Goal: Information Seeking & Learning: Check status

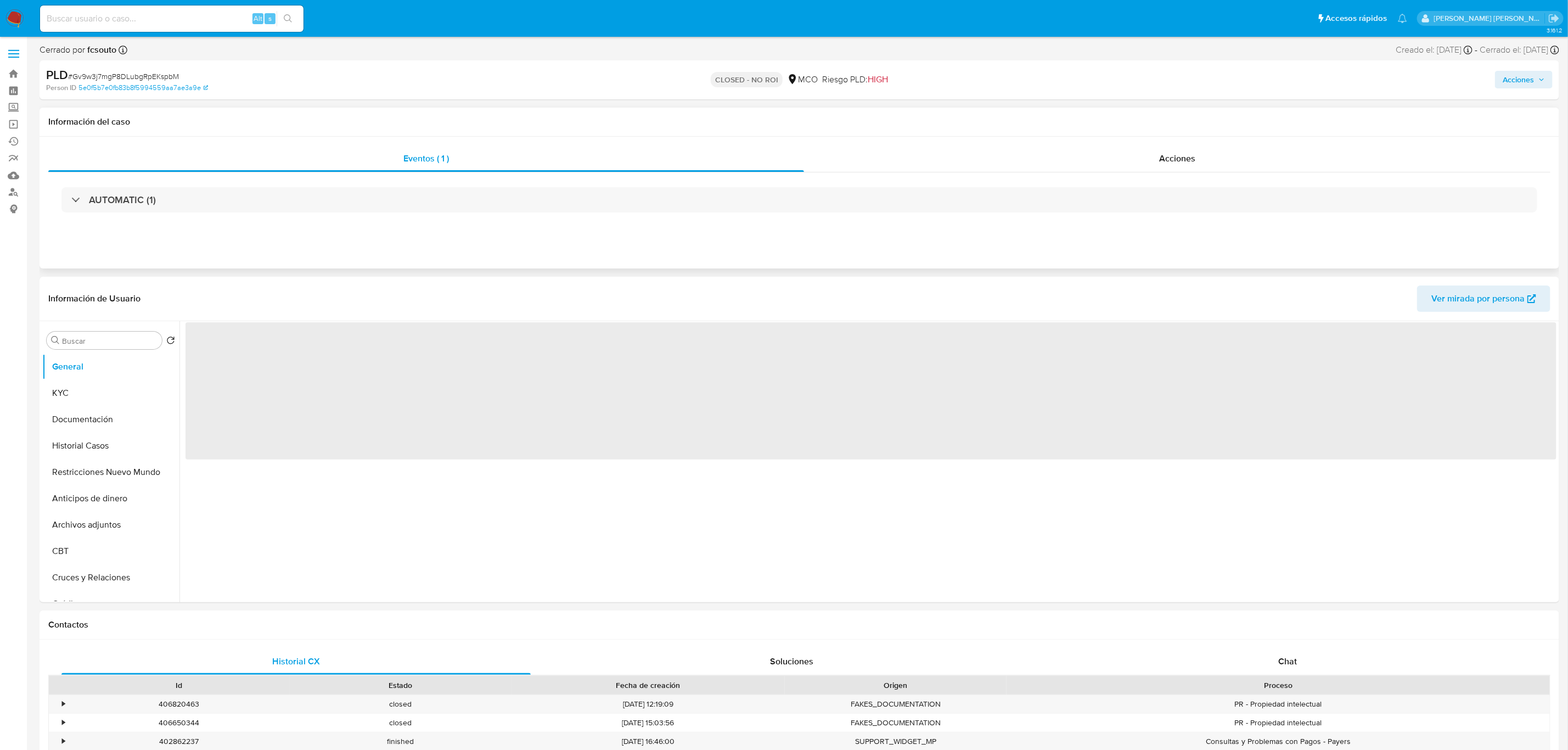
select select "10"
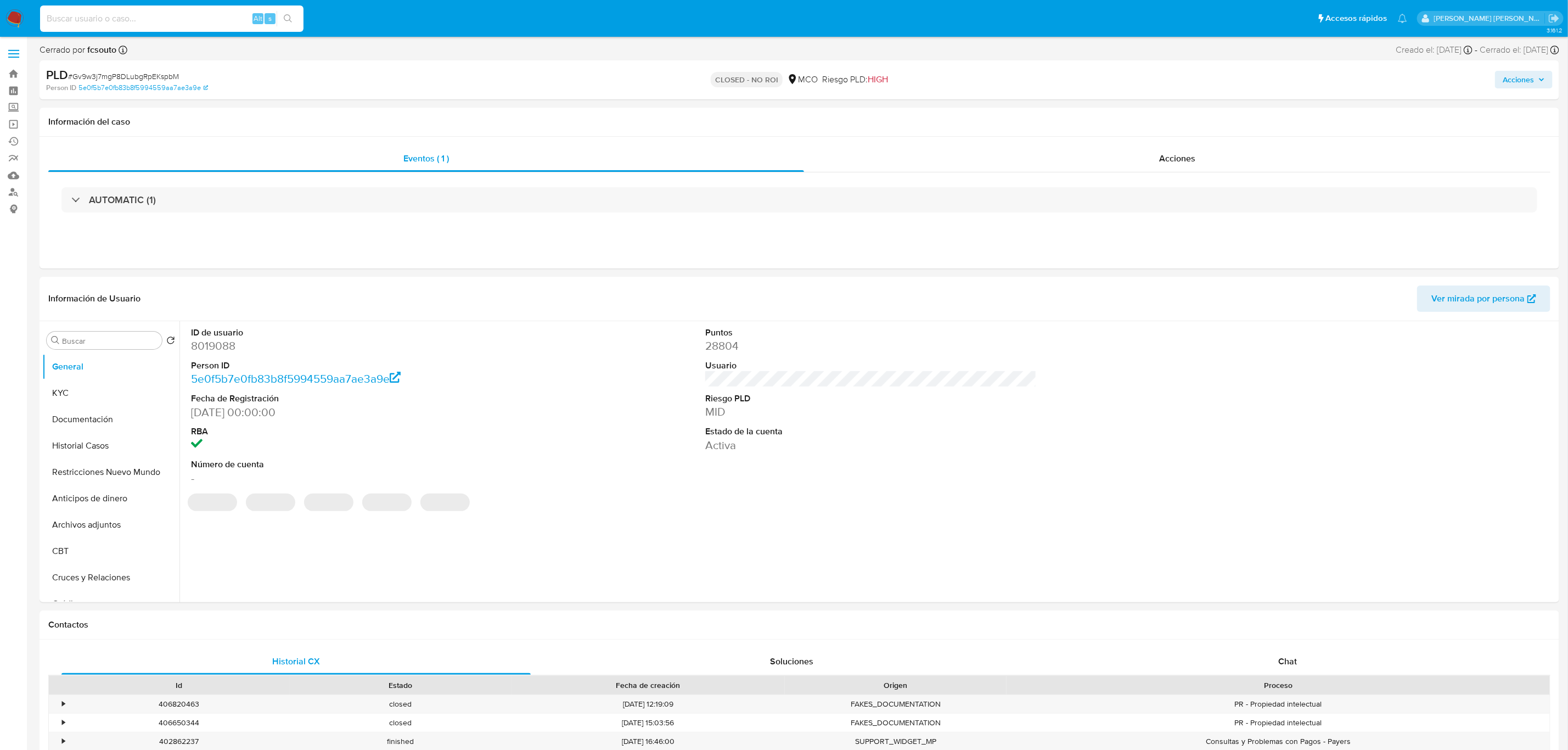
click at [100, 14] on input at bounding box center [171, 19] width 263 height 14
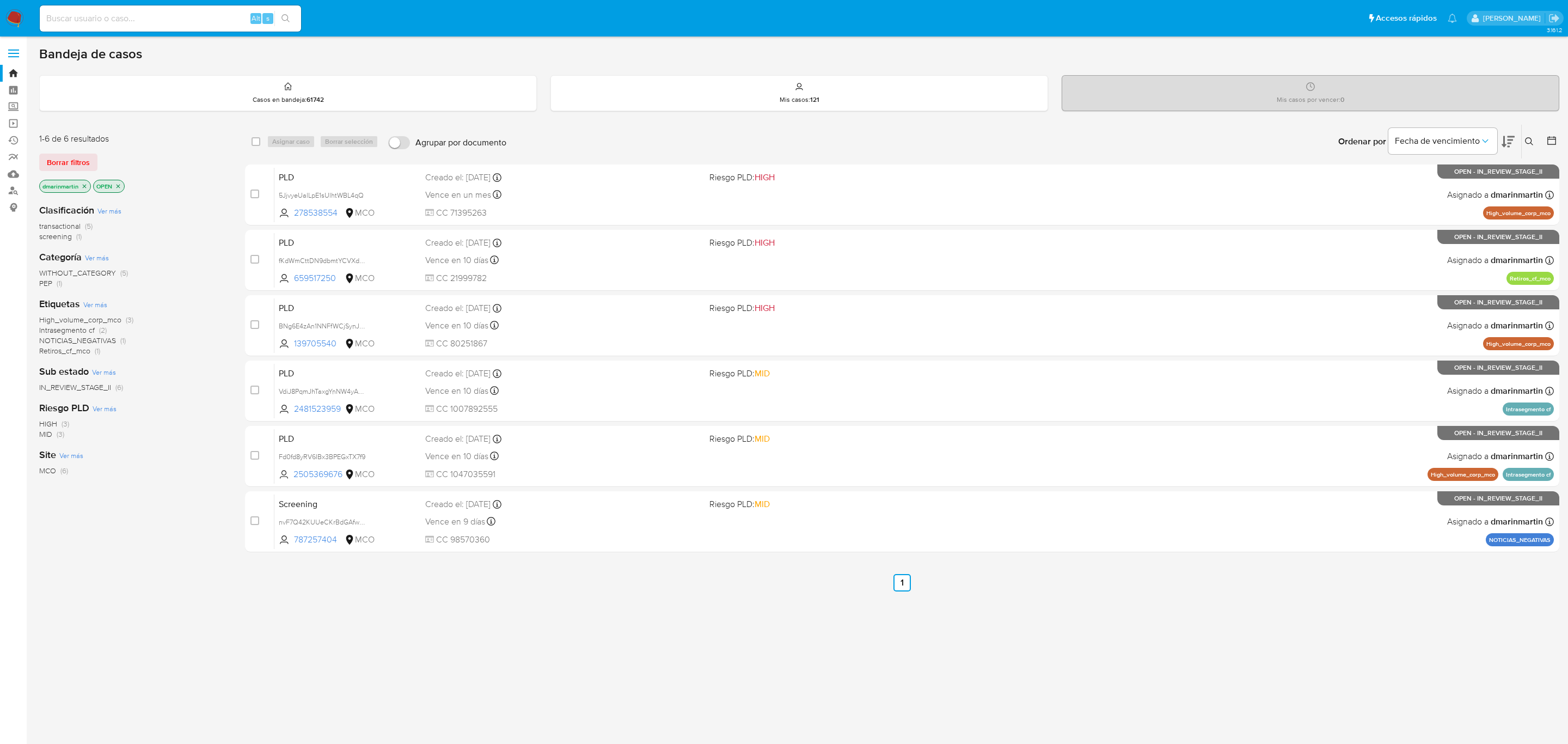
click at [1538, 141] on button at bounding box center [1531, 142] width 18 height 13
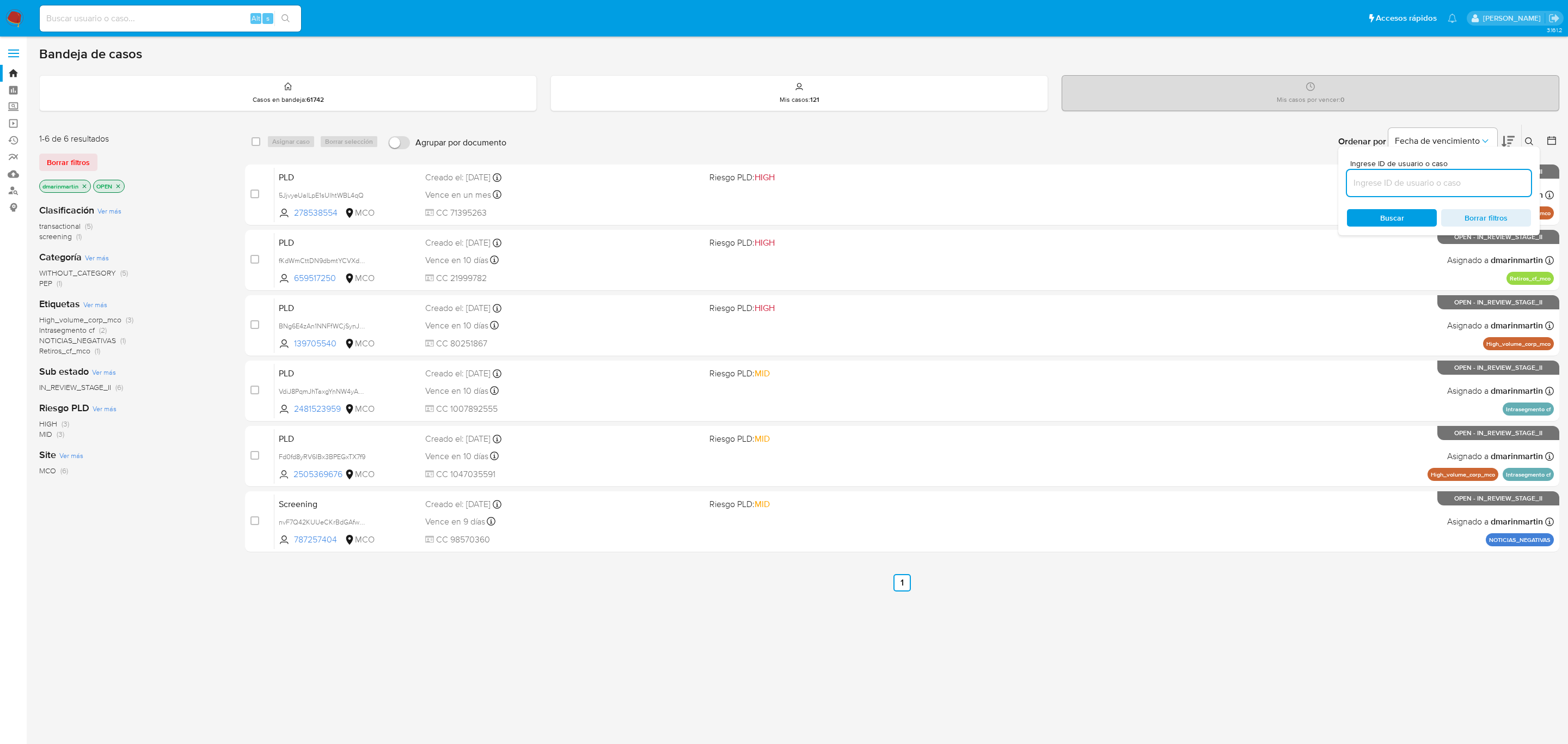
click at [1408, 176] on input at bounding box center [1439, 183] width 184 height 14
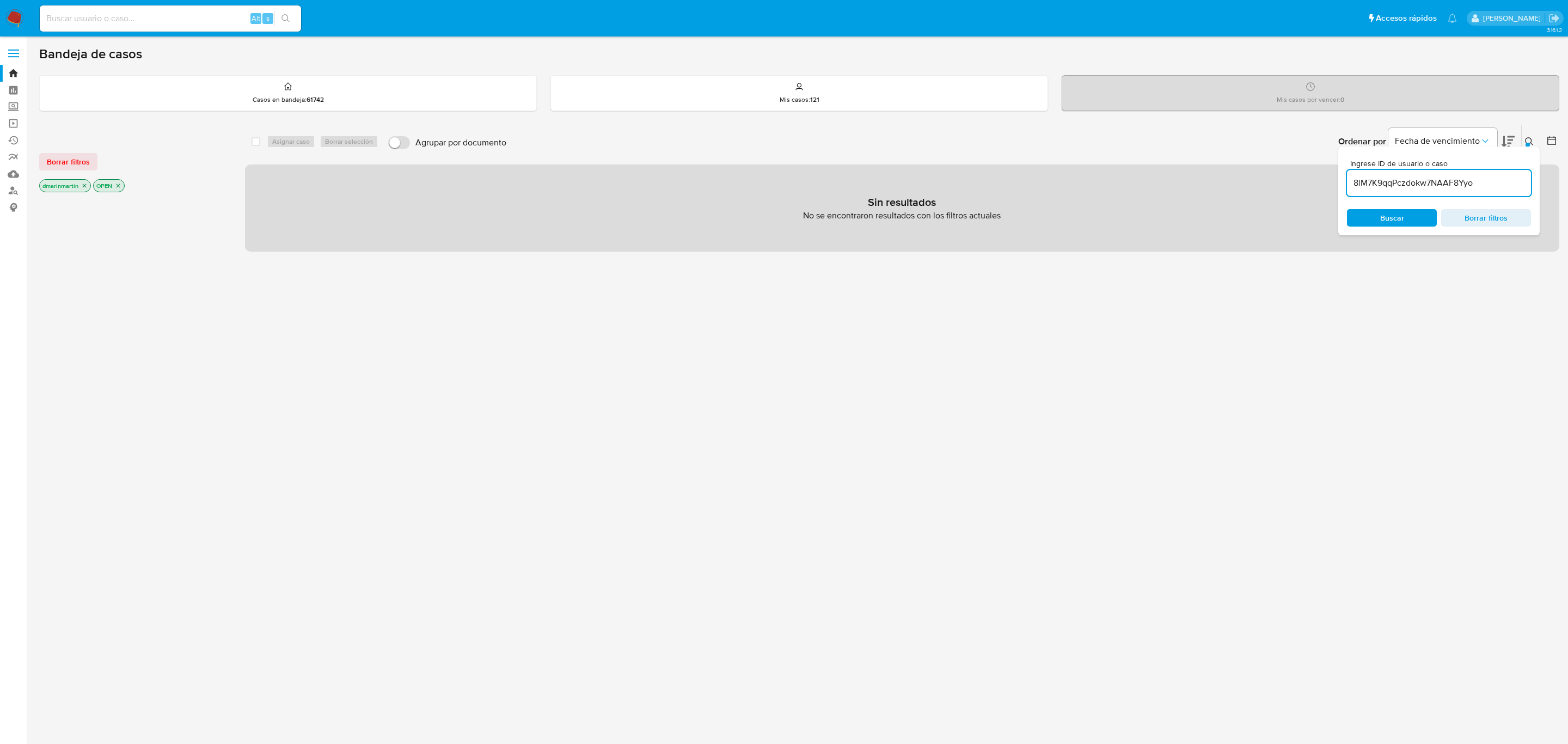
click at [85, 187] on icon "close-filter" at bounding box center [83, 185] width 6 height 6
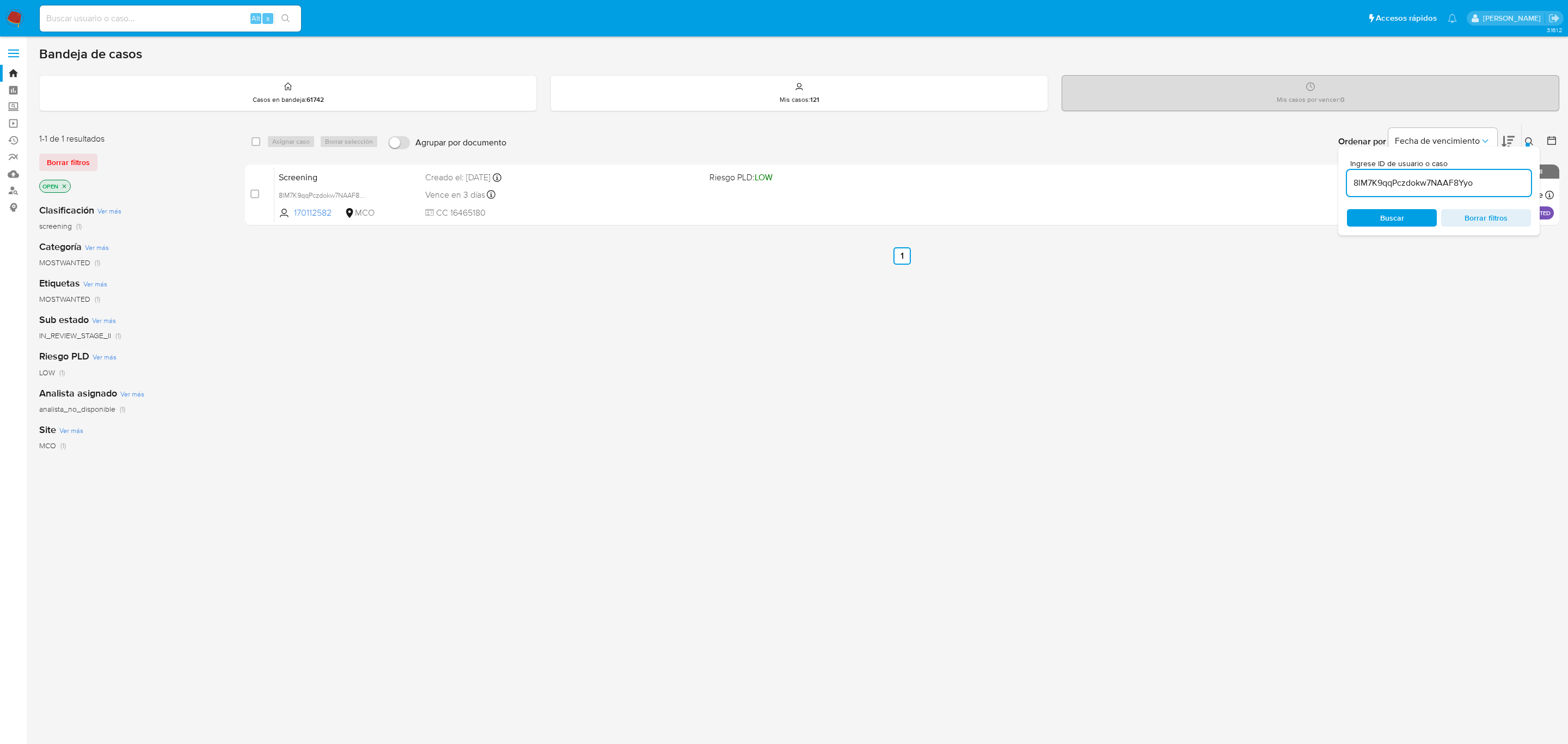
drag, startPoint x: 759, startPoint y: 386, endPoint x: 1305, endPoint y: 390, distance: 546.0
click at [1305, 390] on div "select-all-cases-checkbox Asignar caso Borrar selección Agrupar por documento O…" at bounding box center [902, 371] width 1314 height 494
click at [1529, 144] on icon at bounding box center [1529, 142] width 9 height 9
click at [567, 330] on div "select-all-cases-checkbox Asignar caso Borrar selección Agrupar por documento O…" at bounding box center [902, 371] width 1314 height 494
click at [628, 363] on div "select-all-cases-checkbox Asignar caso Borrar selección Agrupar por documento O…" at bounding box center [902, 371] width 1314 height 494
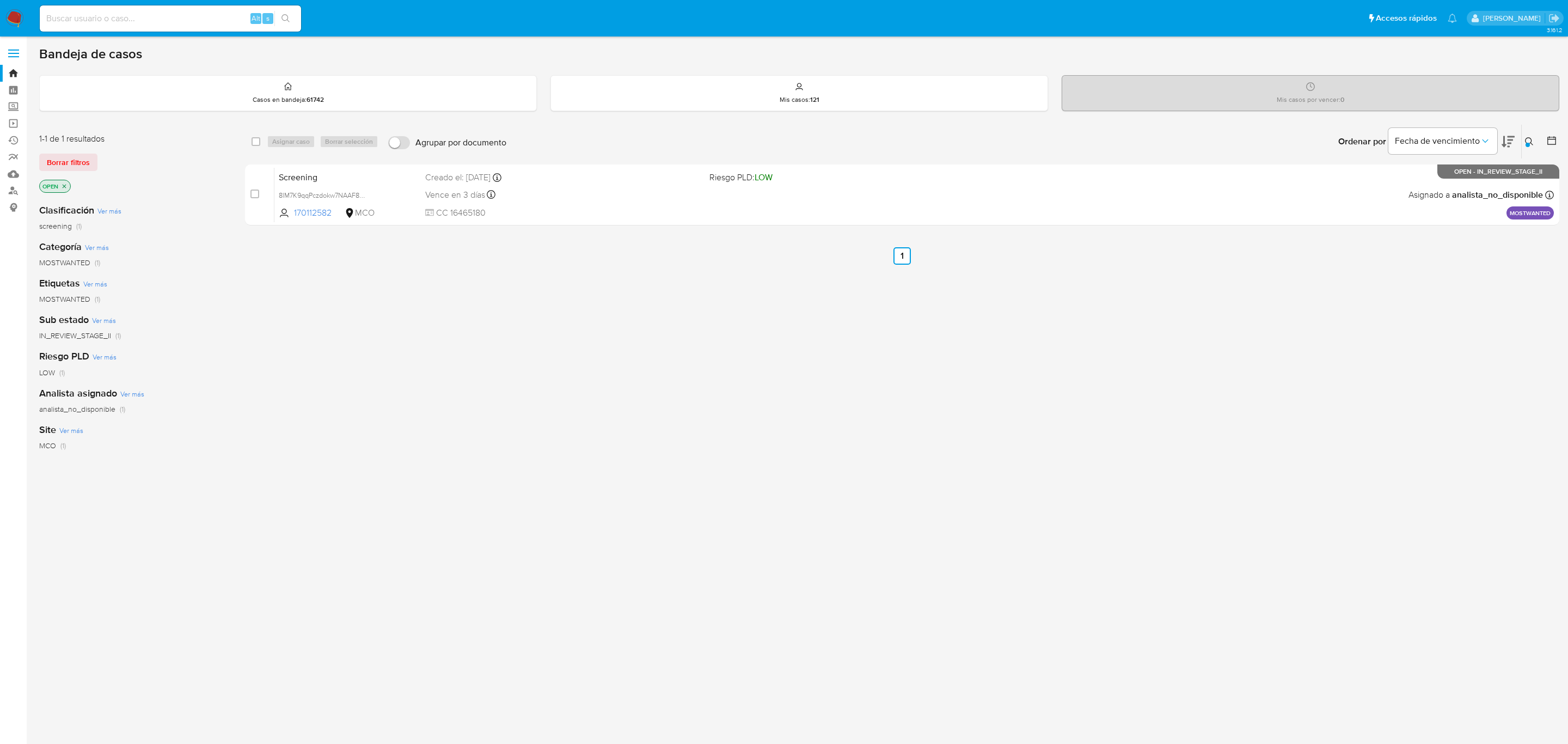
click at [708, 497] on div "select-all-cases-checkbox Asignar caso Borrar selección Agrupar por documento O…" at bounding box center [902, 371] width 1314 height 494
click at [716, 541] on div "select-all-cases-checkbox Asignar caso Borrar selección Agrupar por documento O…" at bounding box center [902, 371] width 1314 height 494
click at [686, 456] on div "select-all-cases-checkbox Asignar caso Borrar selección Agrupar por documento O…" at bounding box center [902, 371] width 1314 height 494
click at [1534, 141] on icon at bounding box center [1529, 142] width 9 height 9
click at [1436, 180] on input "8lM7K9qqPczdokw7NAAF8Yyo" at bounding box center [1439, 183] width 184 height 14
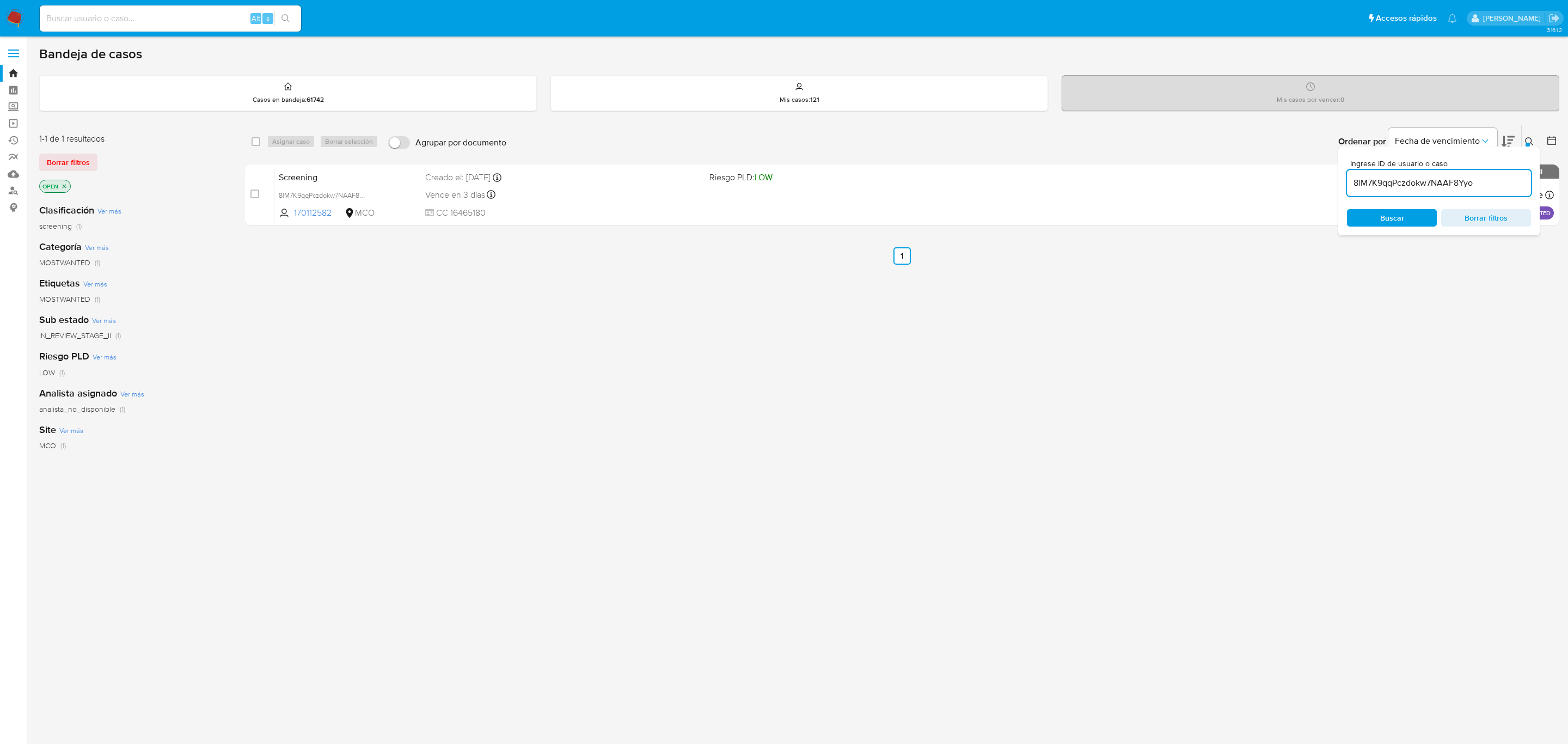
click at [1436, 180] on input "8lM7K9qqPczdokw7NAAF8Yyo" at bounding box center [1439, 183] width 184 height 14
type input "Gv9w3j7mgP8DLubgRpEKspbM"
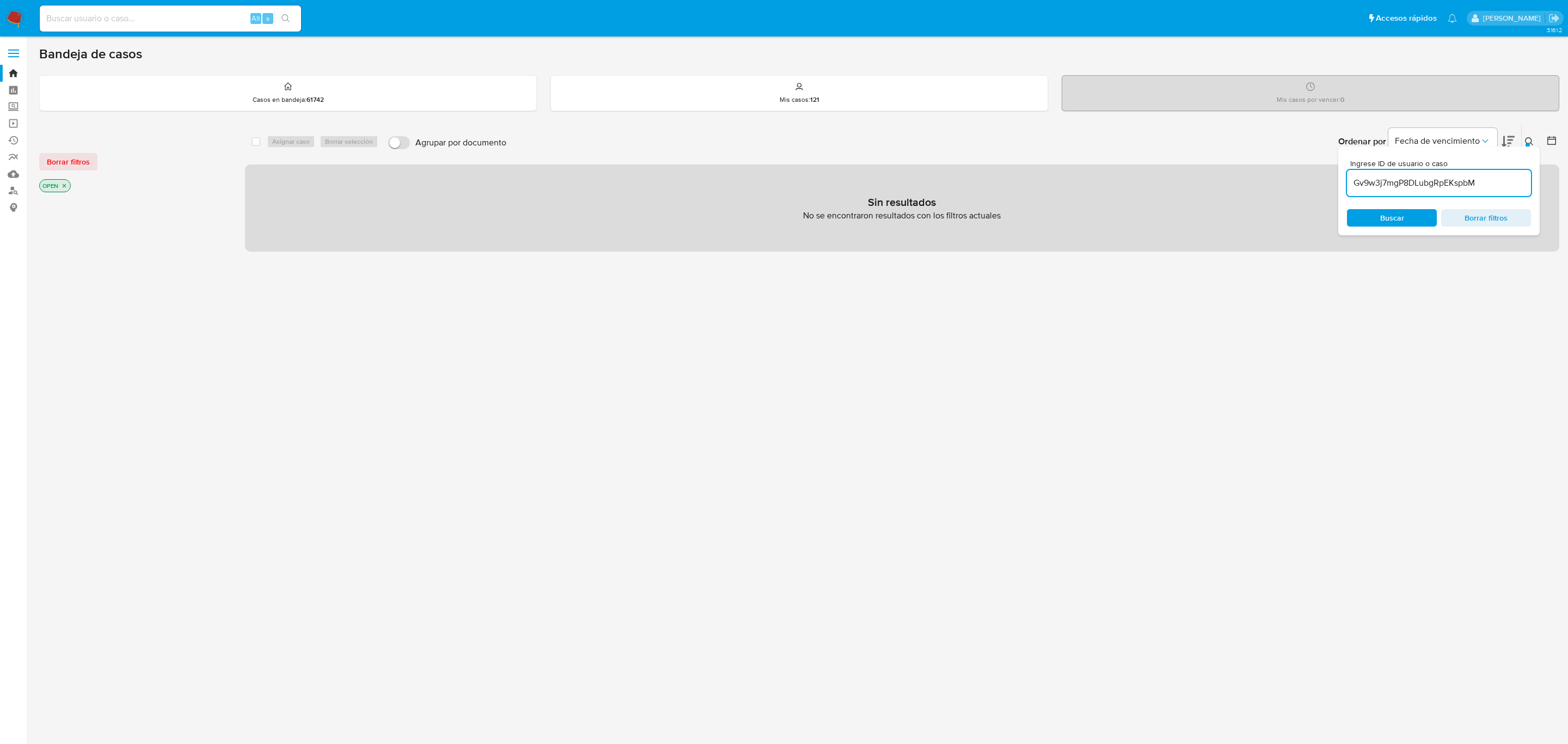
click at [70, 188] on div "OPEN" at bounding box center [55, 186] width 31 height 13
click at [67, 185] on icon "close-filter" at bounding box center [64, 185] width 6 height 6
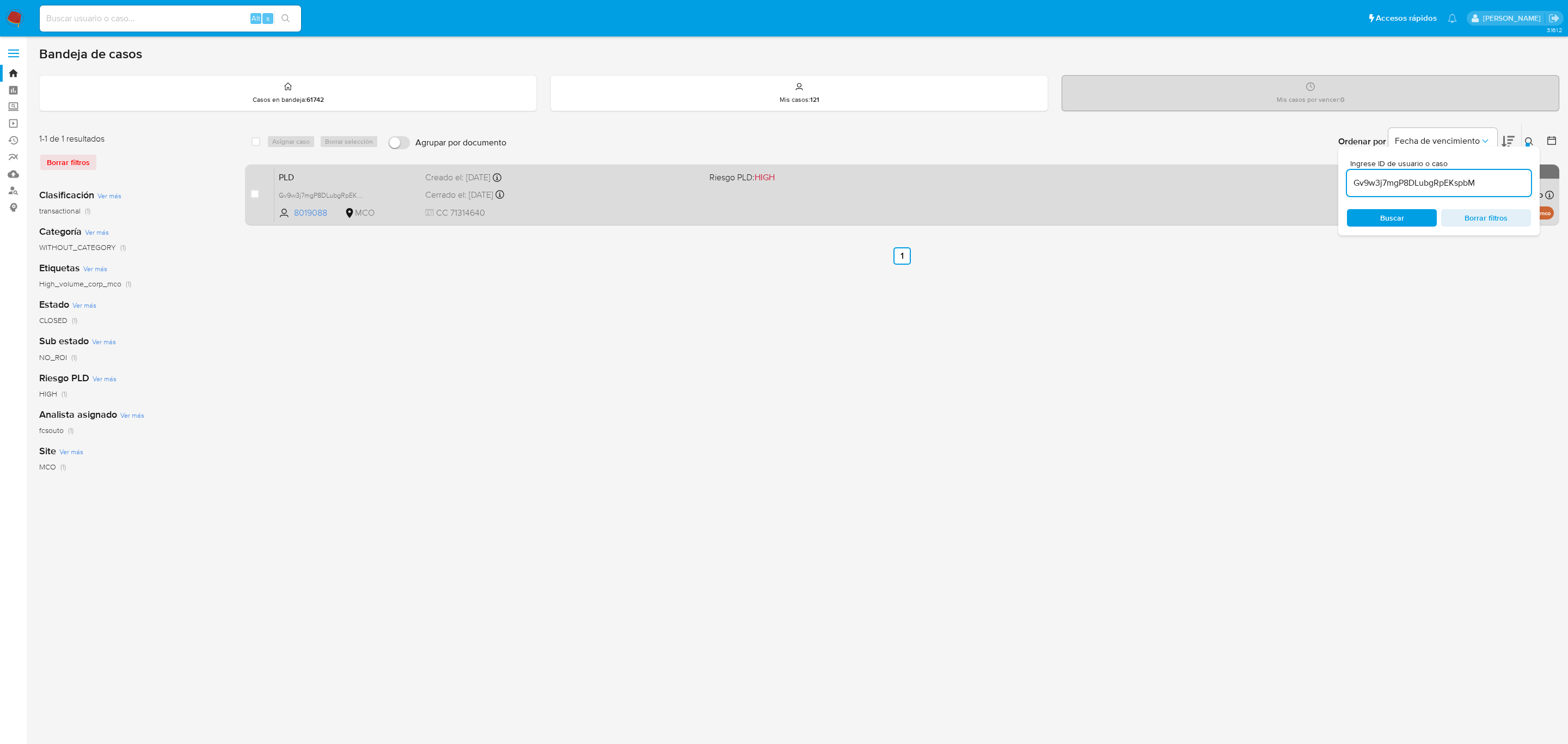
click at [502, 212] on span "CC 71314640" at bounding box center [562, 213] width 275 height 12
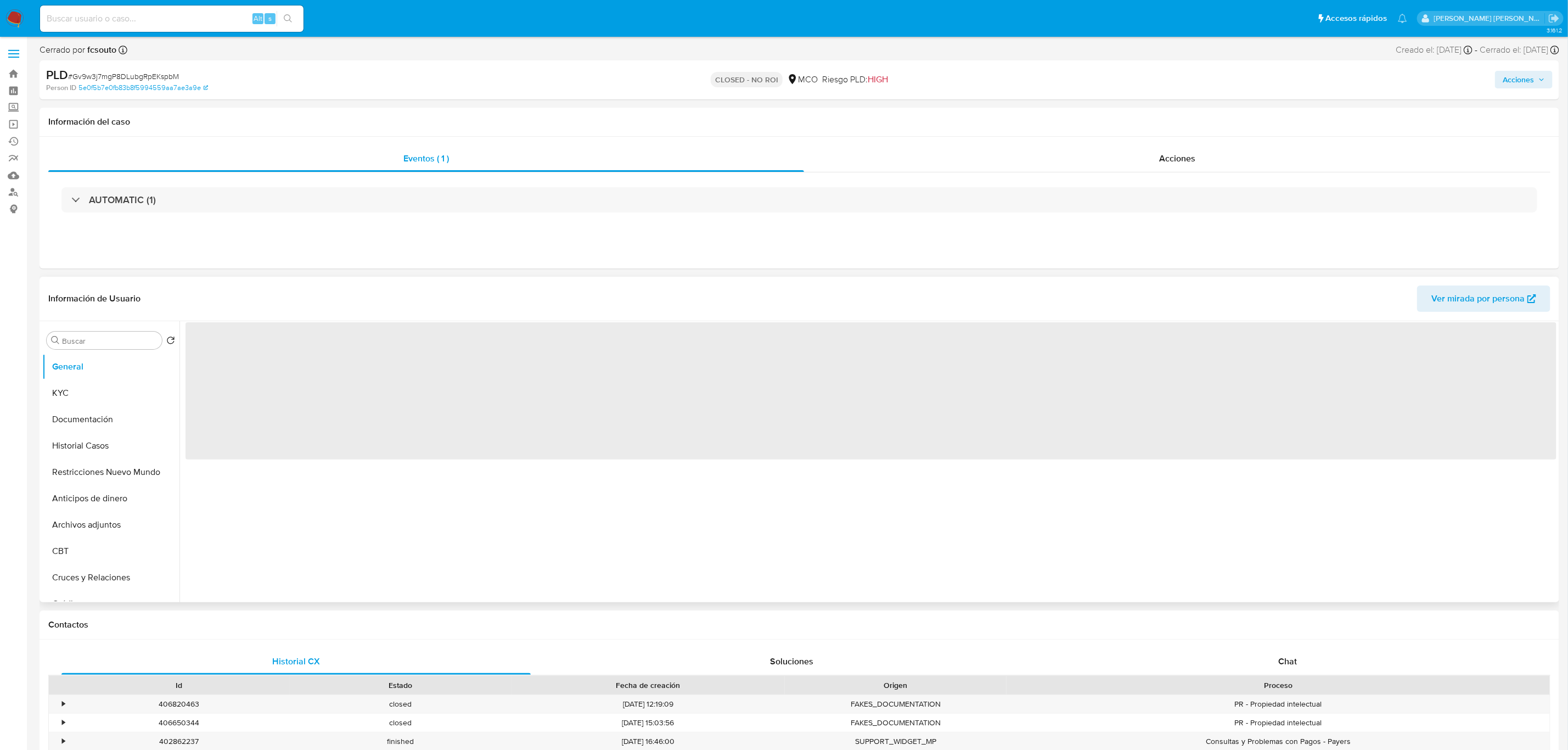
select select "10"
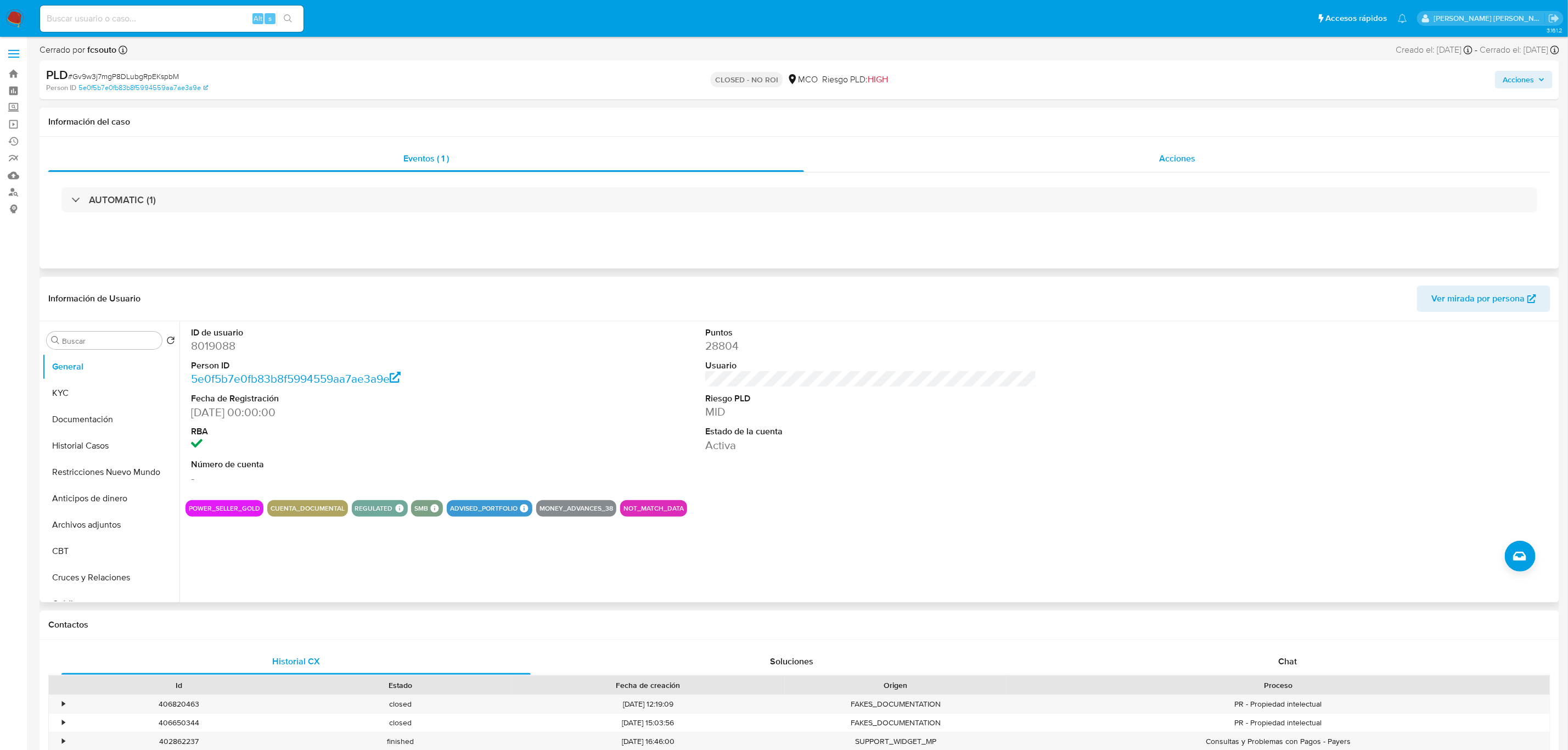
click at [1169, 155] on span "Acciones" at bounding box center [1177, 158] width 36 height 13
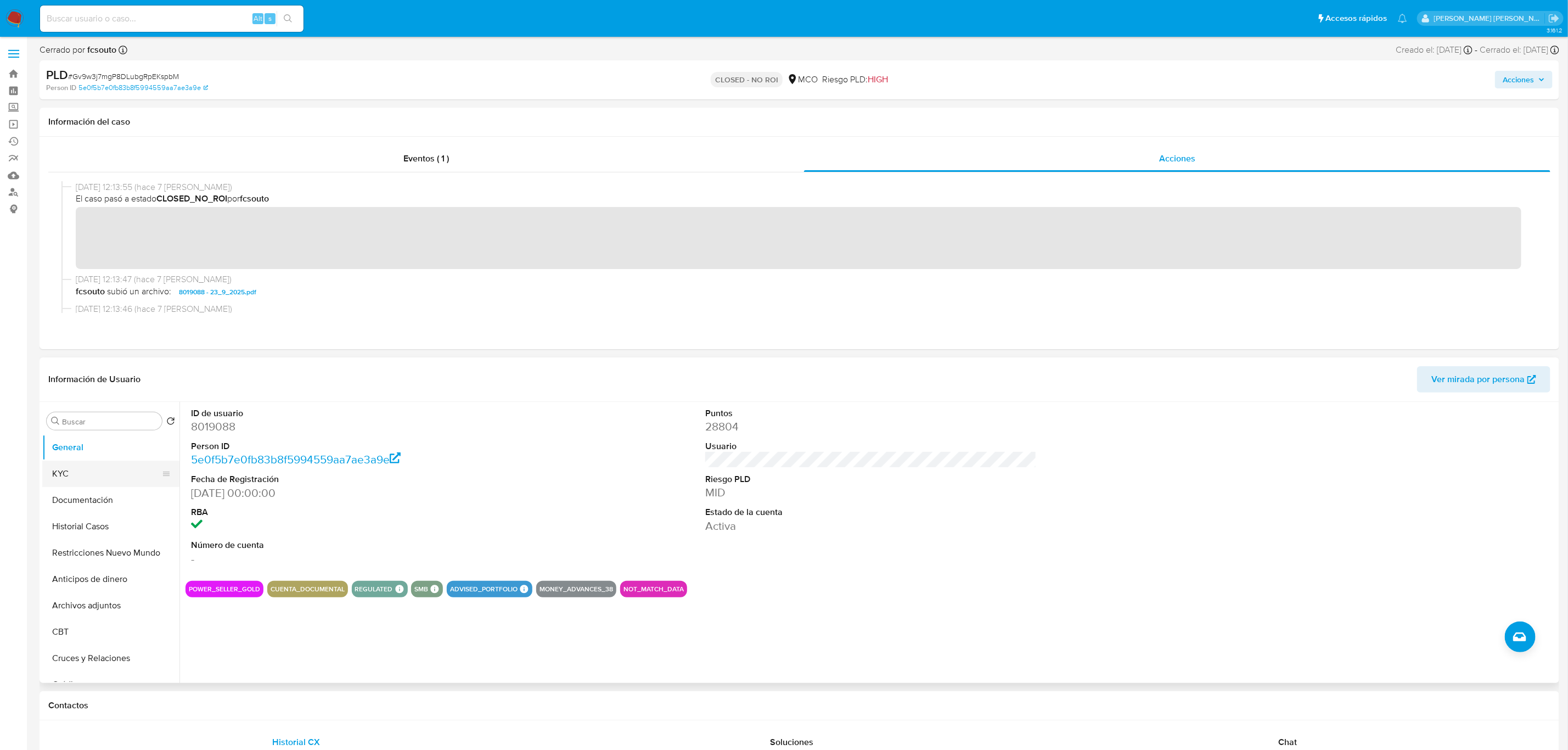
click at [96, 471] on button "KYC" at bounding box center [107, 473] width 128 height 26
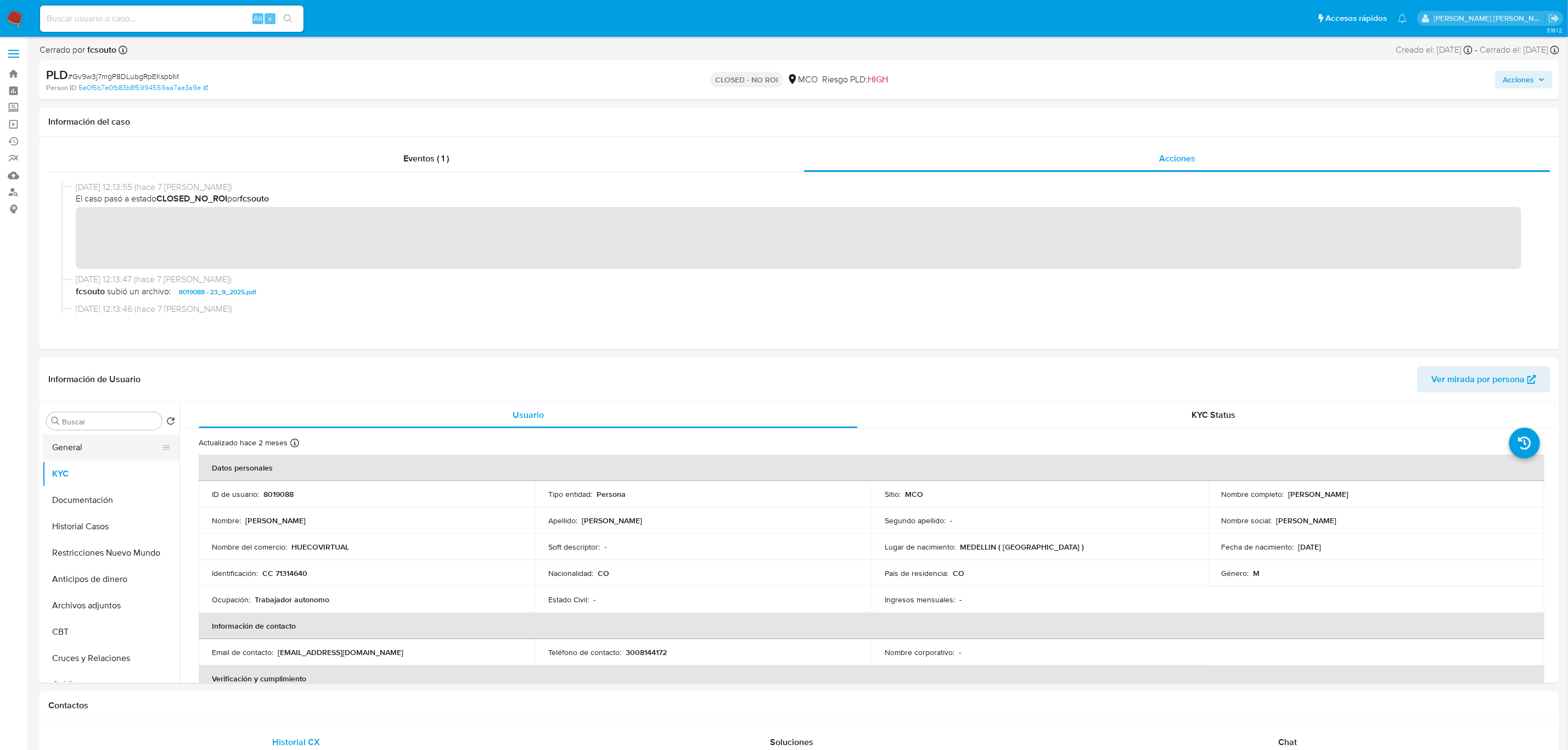
click at [109, 445] on button "General" at bounding box center [107, 447] width 128 height 26
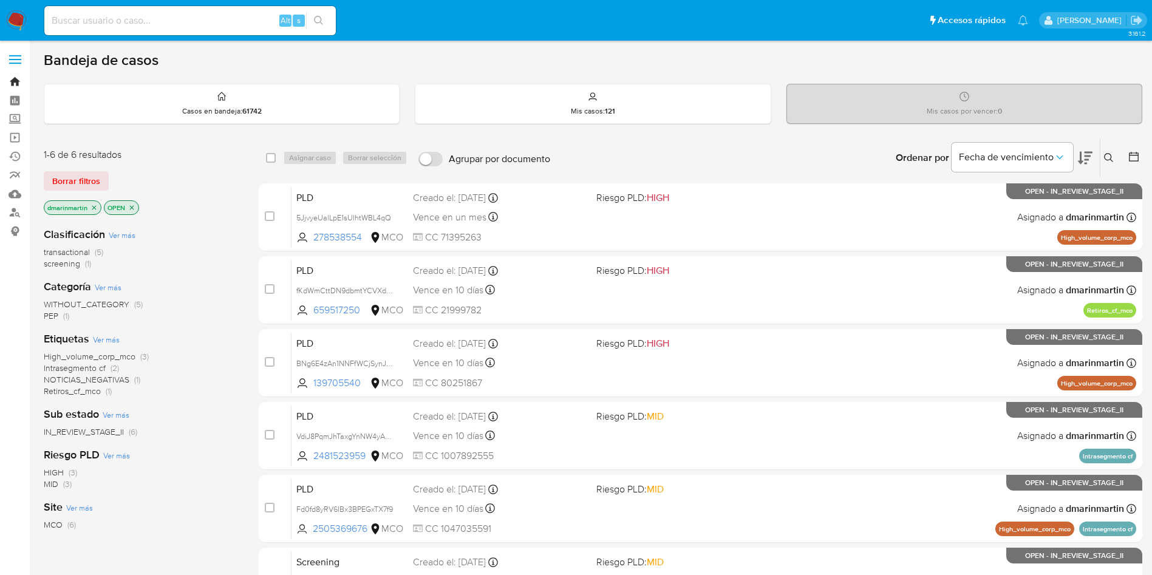
click at [18, 86] on link "Bandeja" at bounding box center [72, 81] width 144 height 19
click at [1104, 155] on icon at bounding box center [1108, 157] width 9 height 9
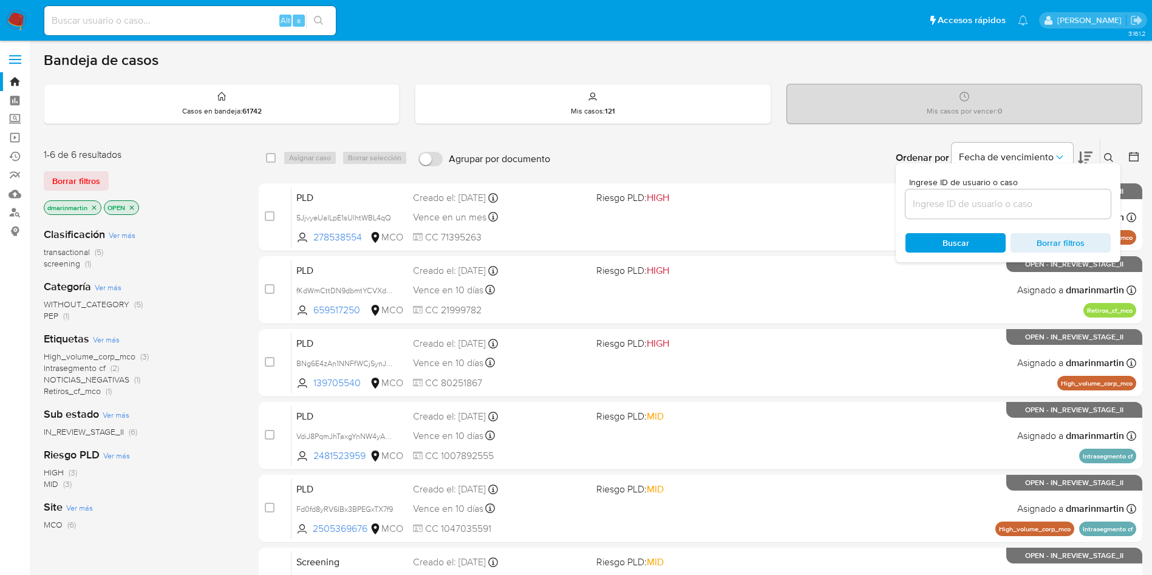
click at [938, 206] on input at bounding box center [1007, 204] width 205 height 16
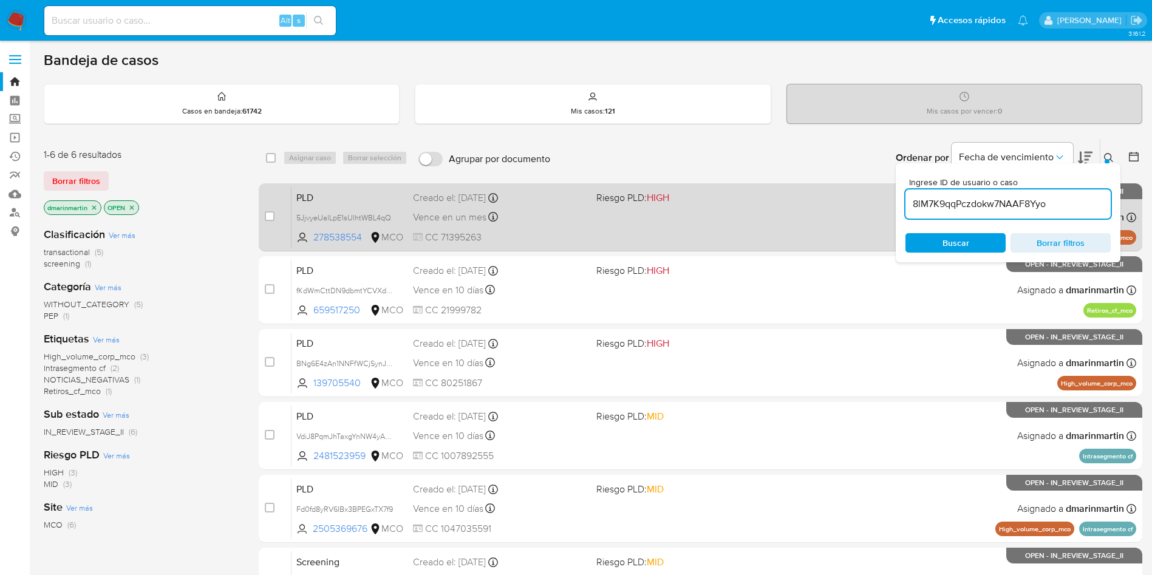
type input "8lM7K9qqPczdokw7NAAF8Yyo"
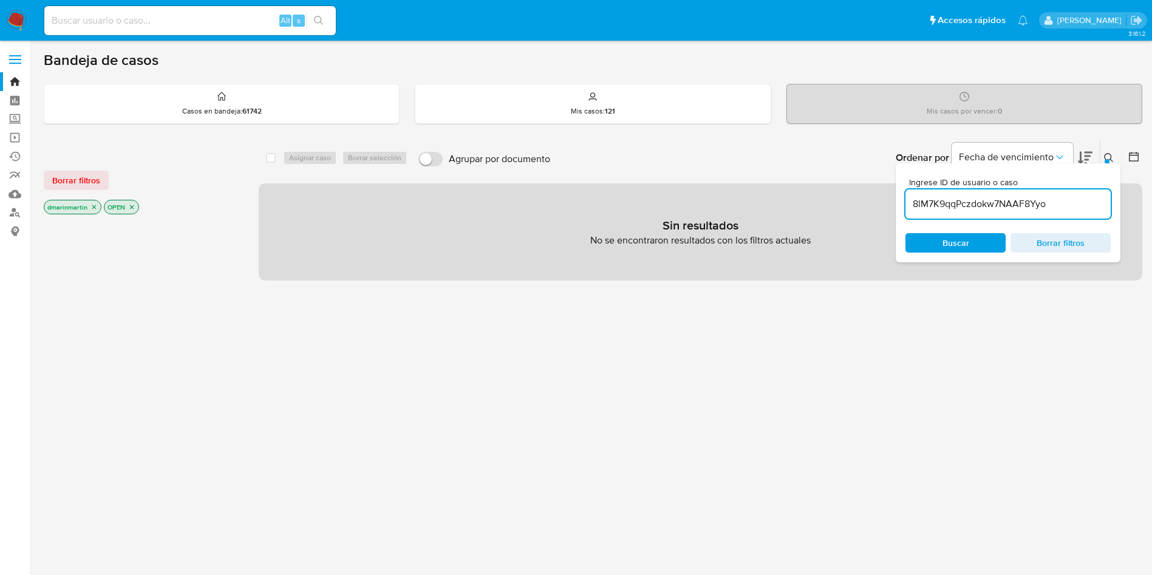
click at [92, 205] on icon "close-filter" at bounding box center [94, 207] width 4 height 4
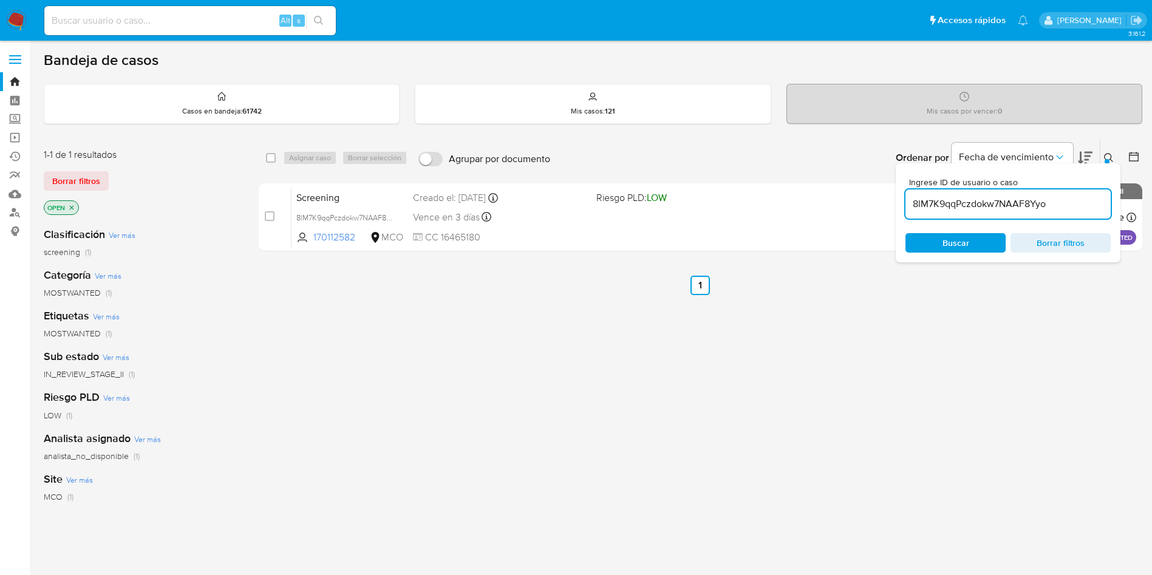
click at [1112, 162] on icon at bounding box center [1109, 158] width 10 height 10
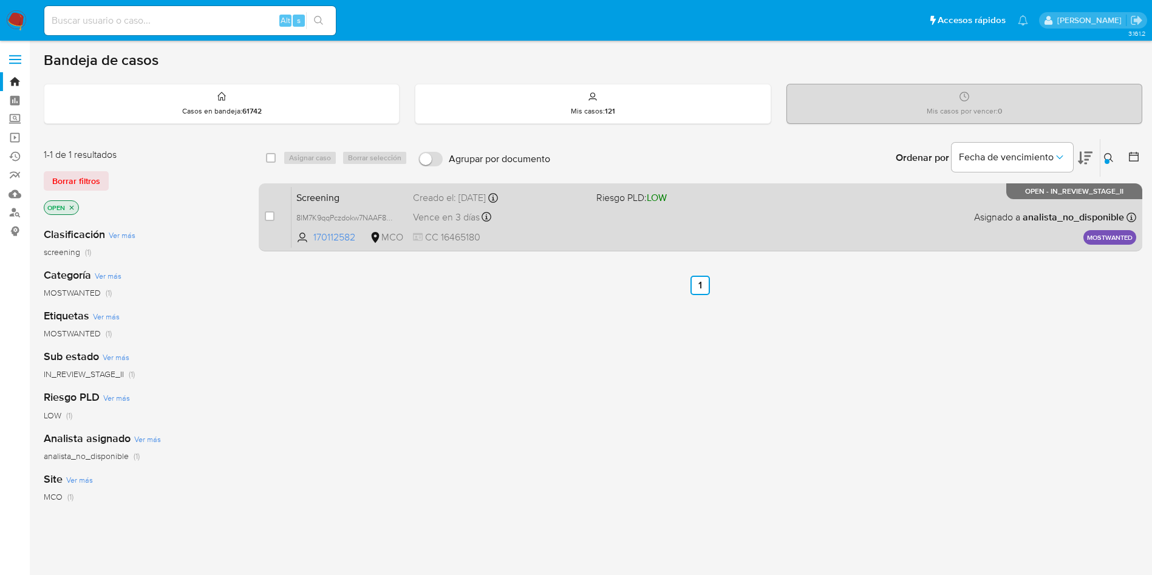
click at [859, 212] on div "Screening 8lM7K9qqPczdokw7NAAF8Yyo 170112582 MCO Riesgo PLD: LOW Creado el: 03/…" at bounding box center [713, 216] width 844 height 61
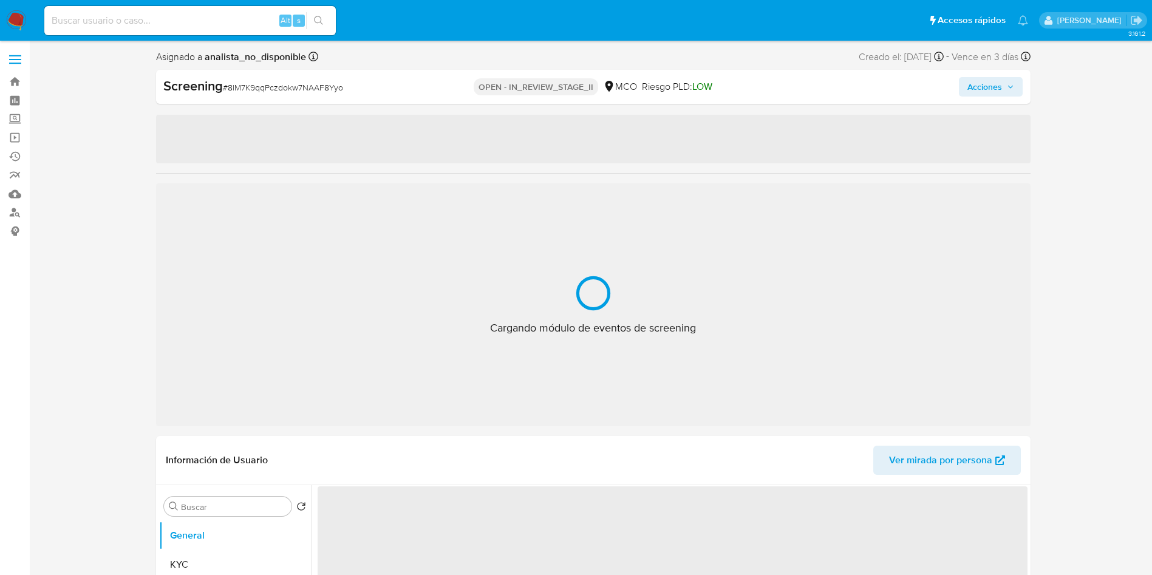
select select "10"
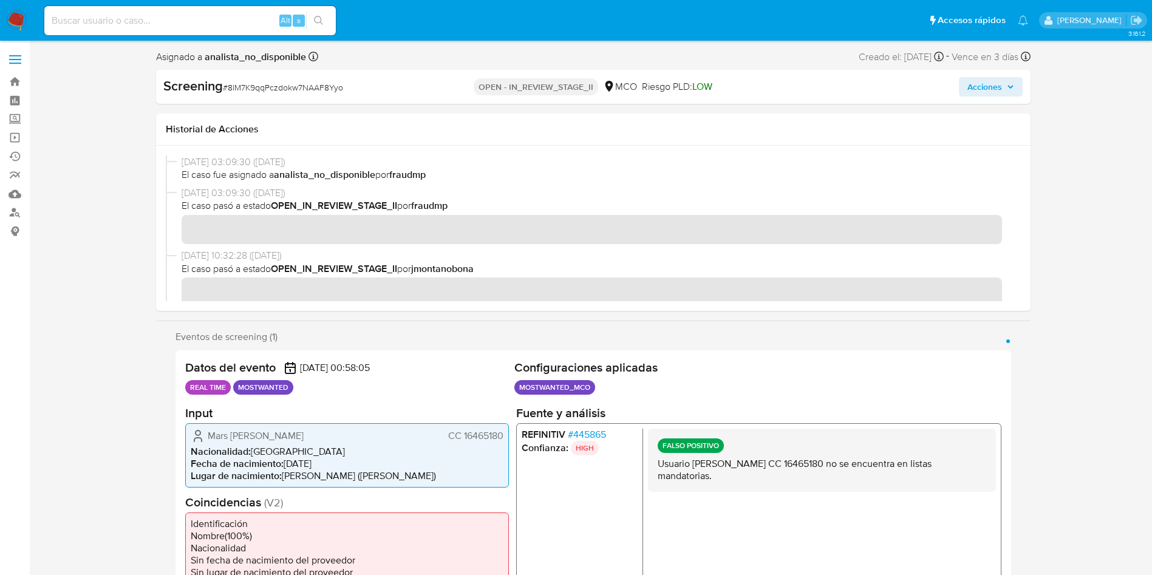
drag, startPoint x: 279, startPoint y: 205, endPoint x: 401, endPoint y: 203, distance: 121.4
click at [401, 203] on span "El caso pasó a estado OPEN_IN_REVIEW_STAGE_II por fraudmp" at bounding box center [599, 205] width 834 height 13
click at [404, 202] on span "El caso pasó a estado OPEN_IN_REVIEW_STAGE_II por fraudmp" at bounding box center [599, 205] width 834 height 13
drag, startPoint x: 401, startPoint y: 203, endPoint x: 279, endPoint y: 204, distance: 122.0
click at [279, 204] on span "El caso pasó a estado OPEN_IN_REVIEW_STAGE_II por fraudmp" at bounding box center [599, 205] width 834 height 13
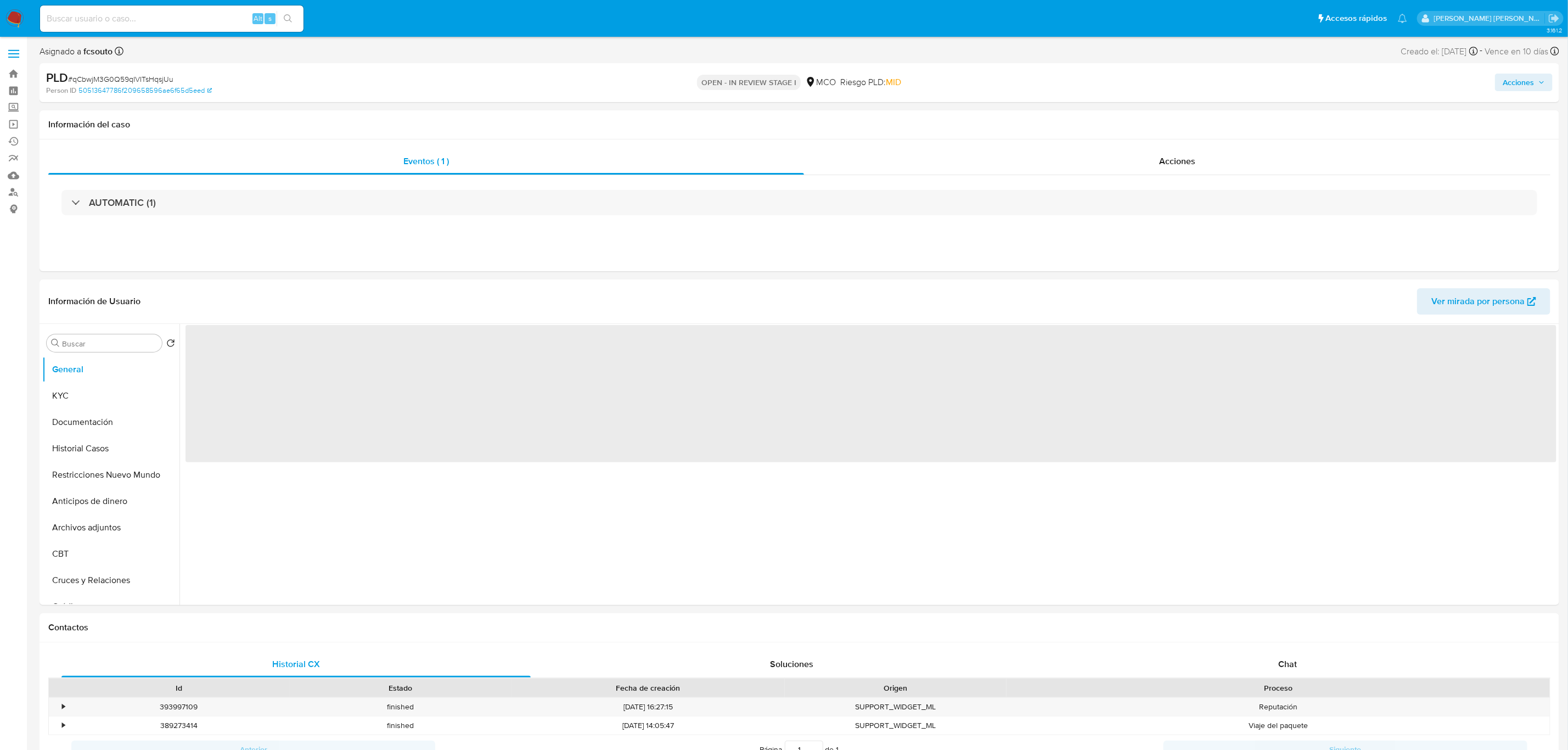
select select "10"
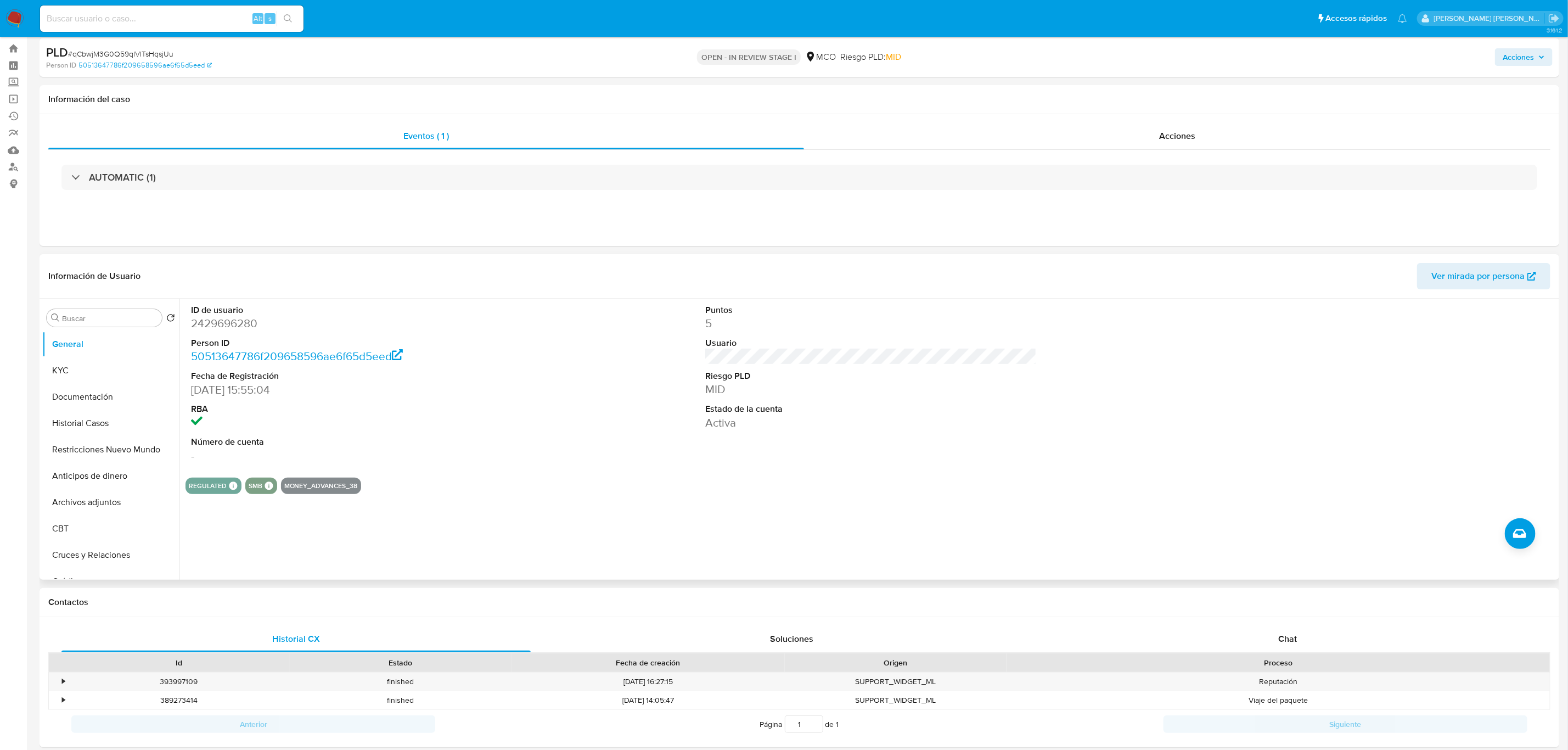
scroll to position [24, 0]
click at [71, 371] on button "KYC" at bounding box center [107, 372] width 128 height 26
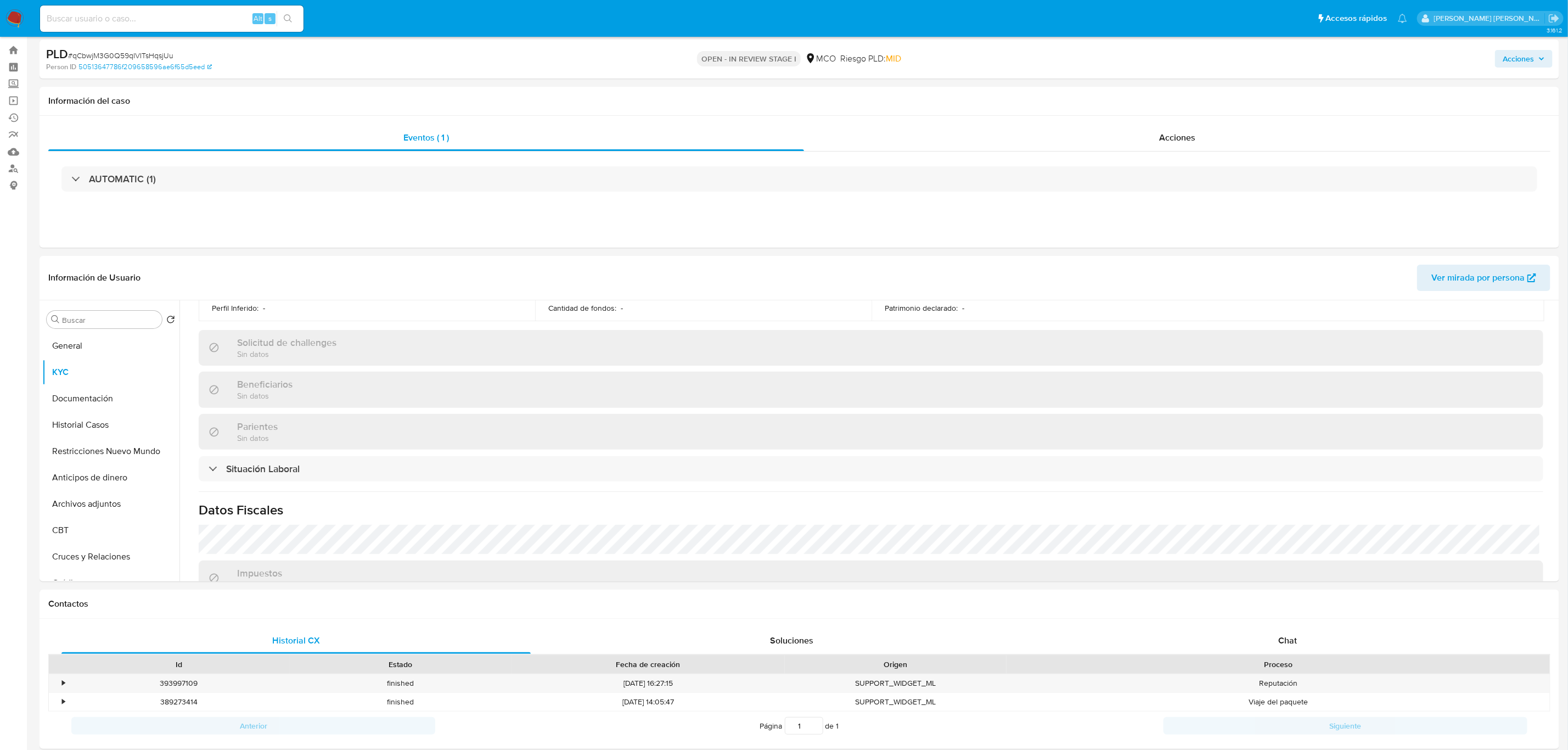
scroll to position [558, 0]
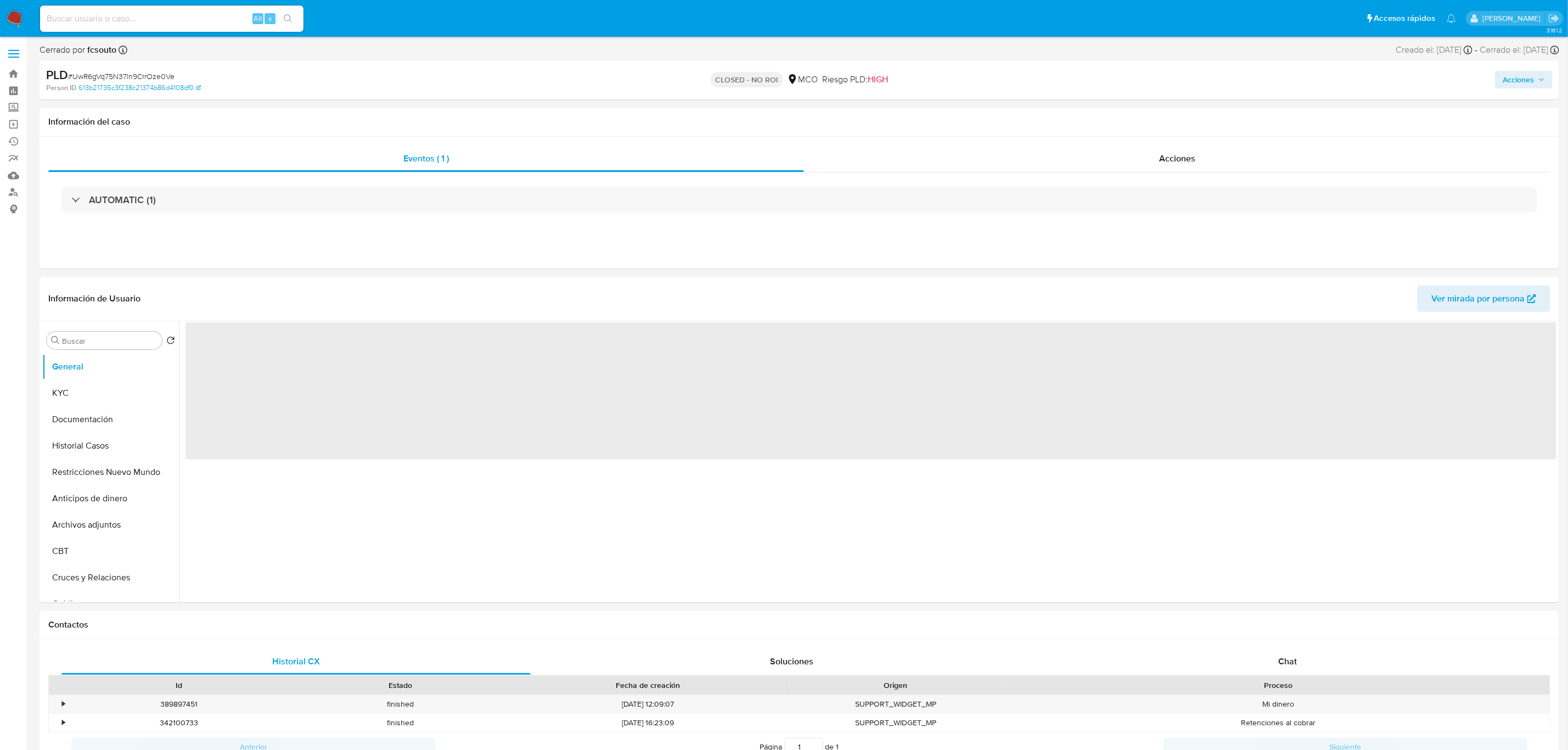
select select "10"
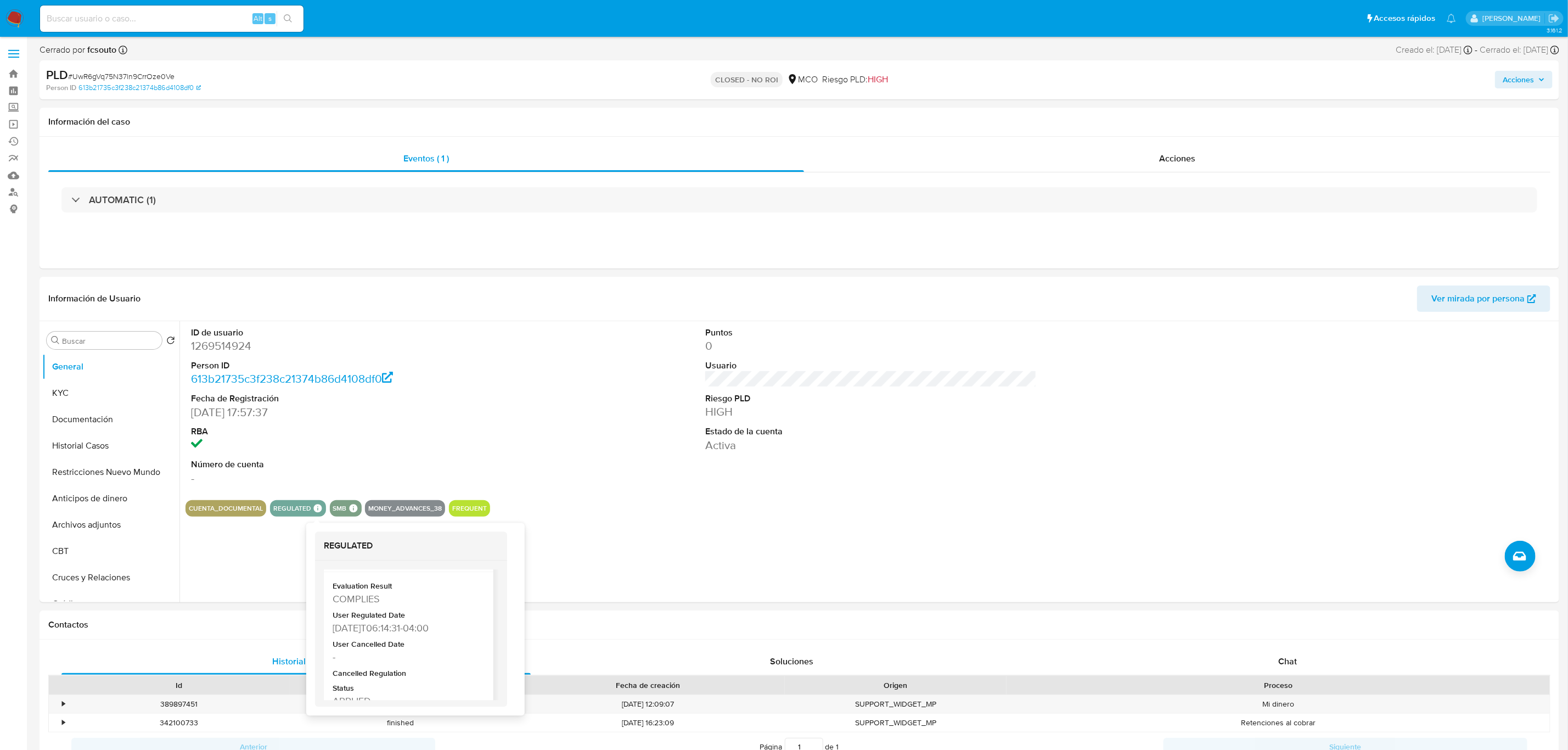
scroll to position [53, 0]
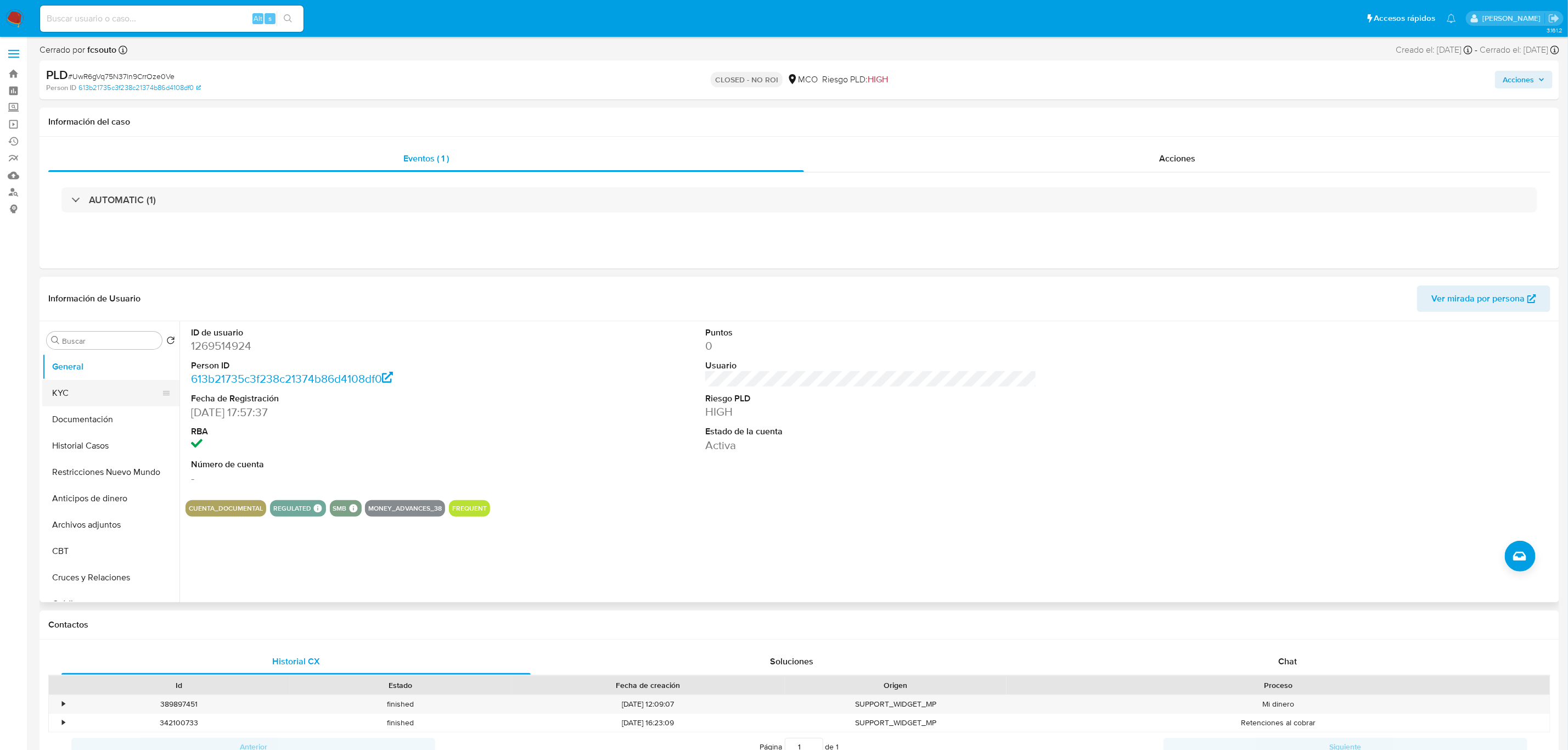
click at [86, 393] on button "KYC" at bounding box center [107, 393] width 128 height 26
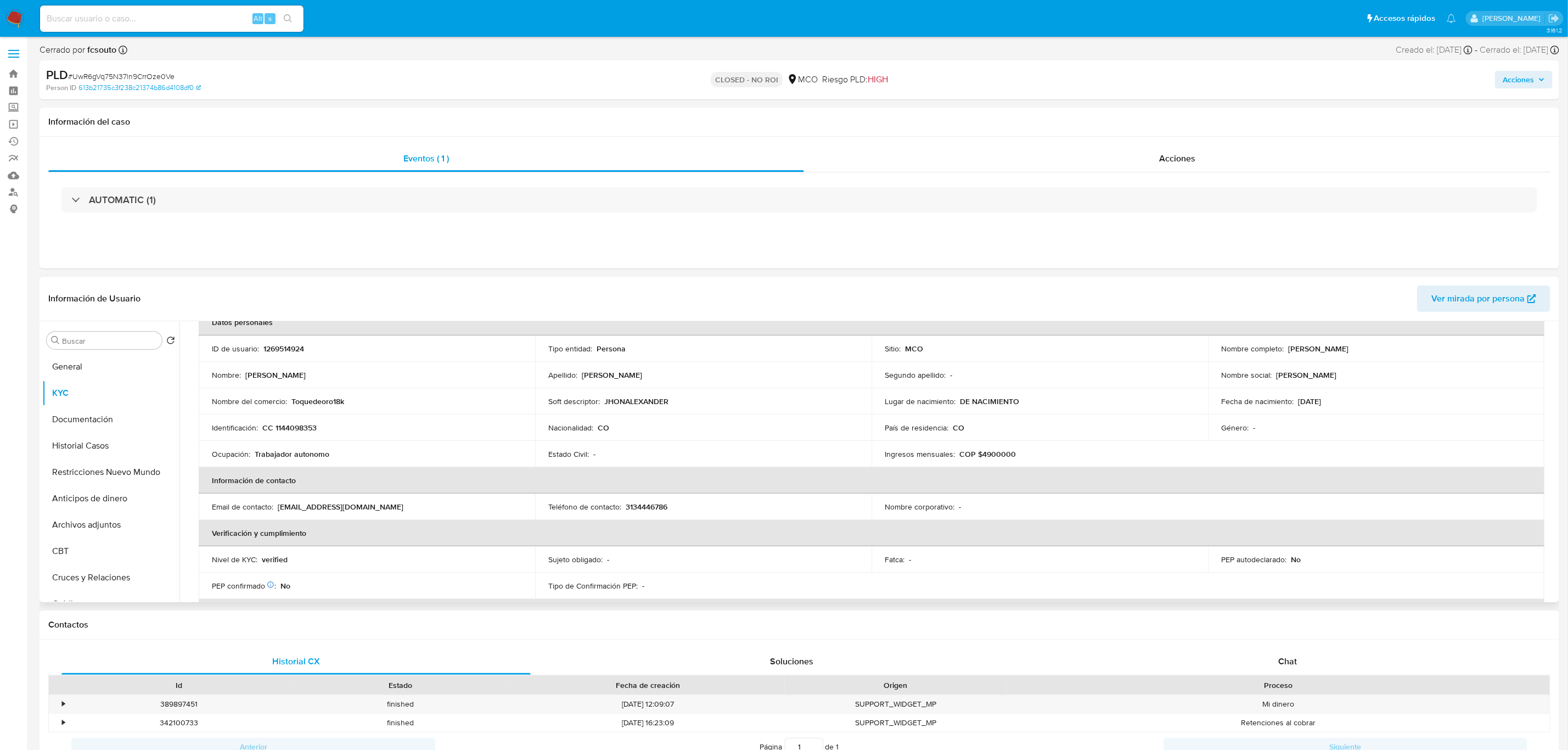
scroll to position [0, 0]
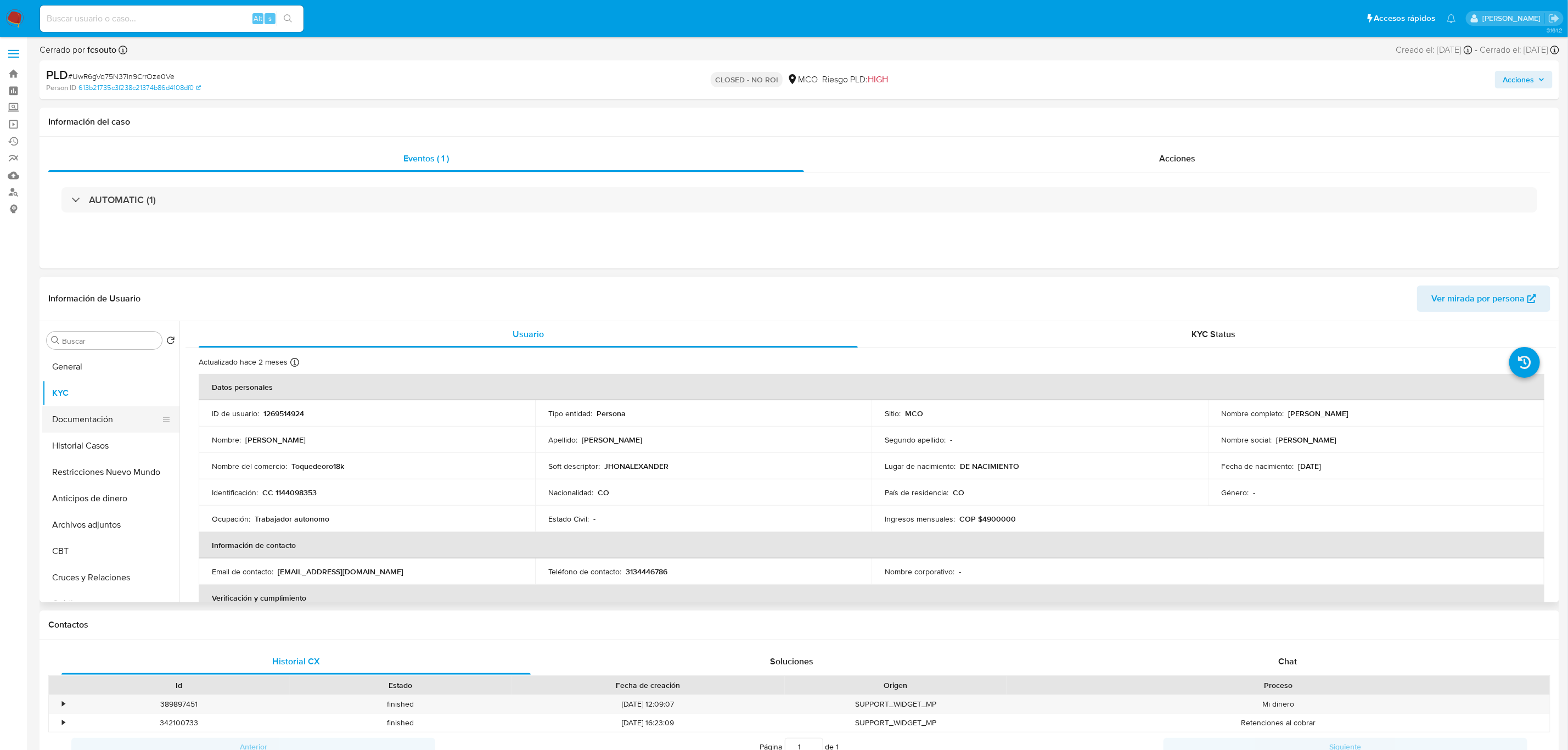
click at [84, 427] on button "Documentación" at bounding box center [107, 419] width 128 height 26
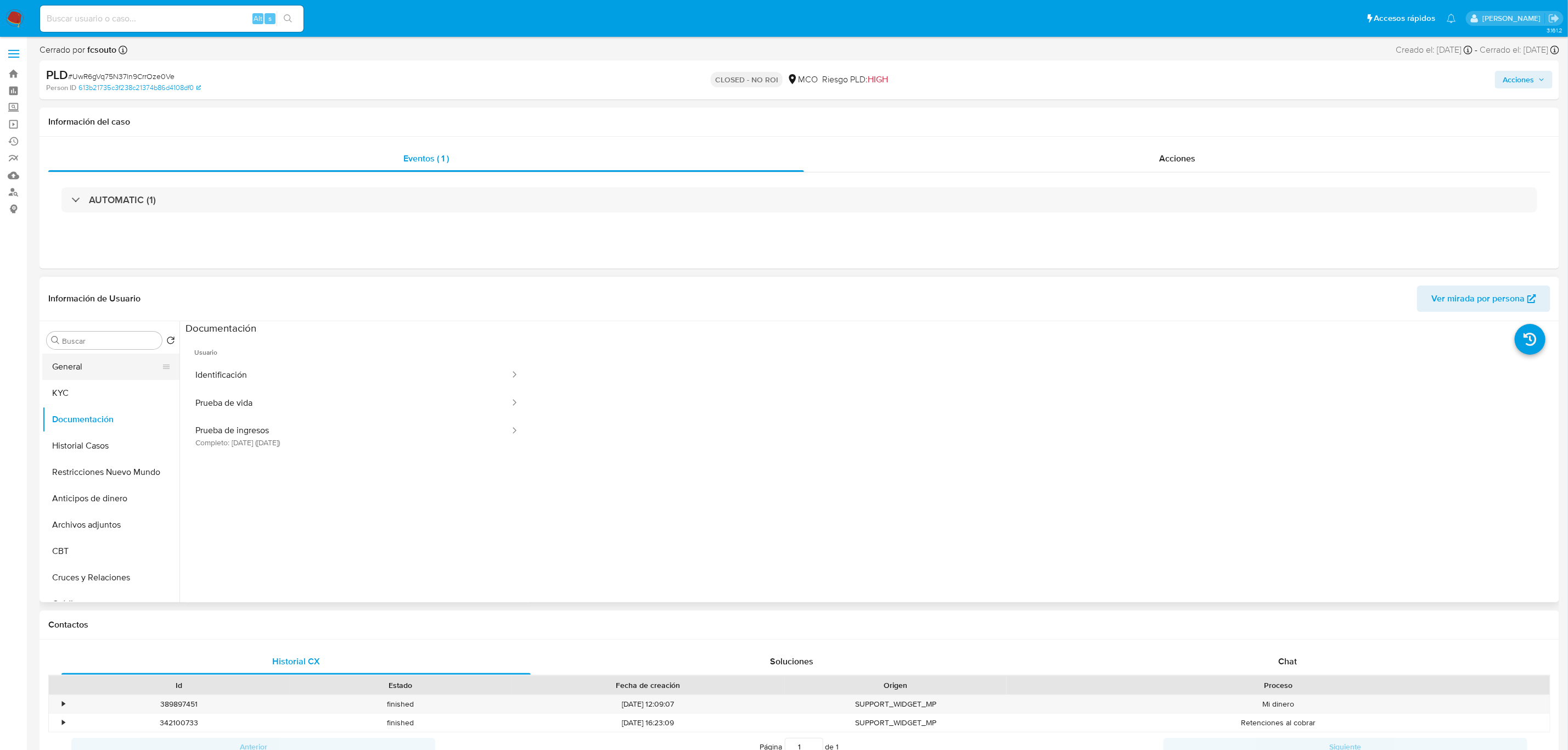
click at [90, 367] on button "General" at bounding box center [107, 366] width 128 height 26
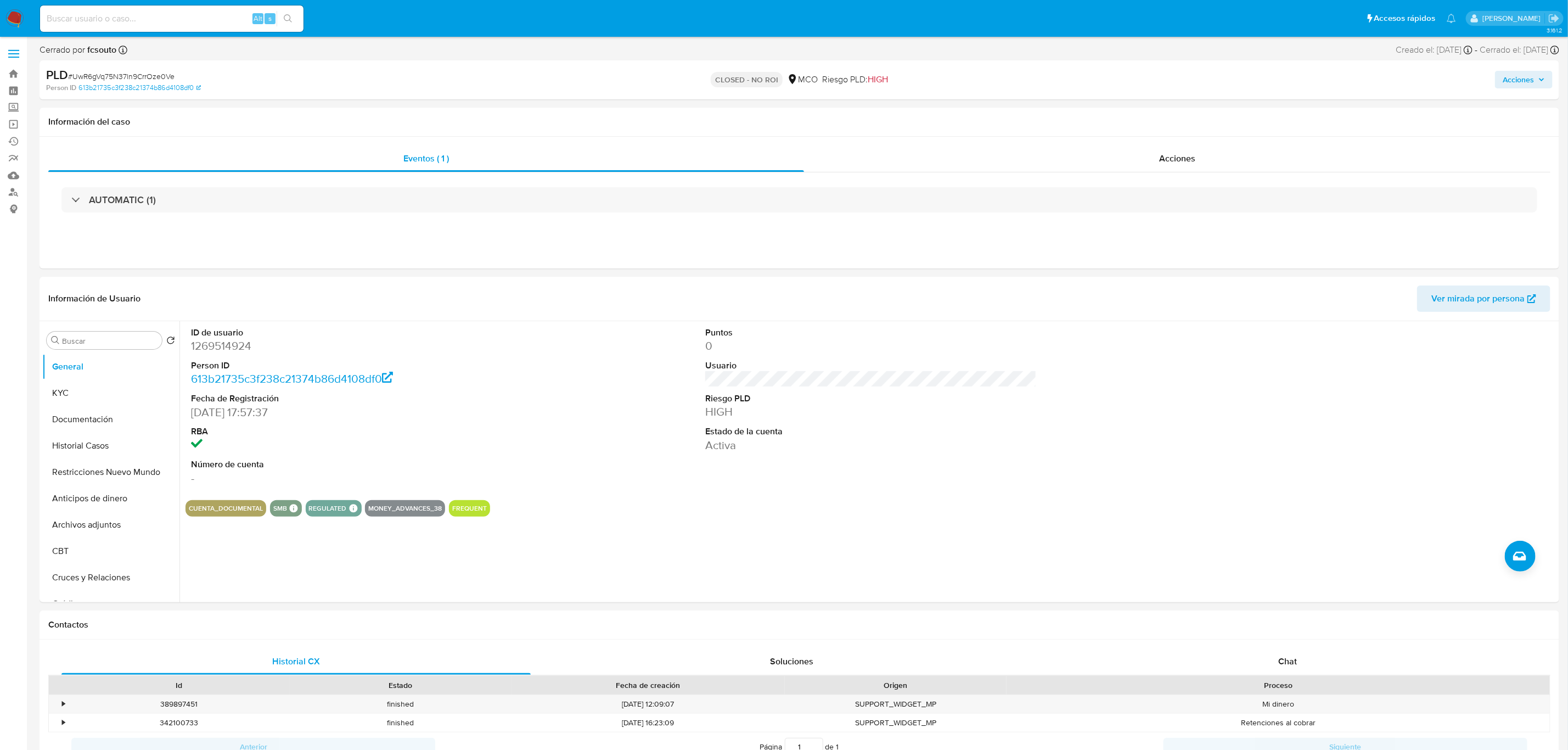
click at [221, 14] on input at bounding box center [171, 19] width 263 height 14
paste input "2439268710"
type input "2439268710"
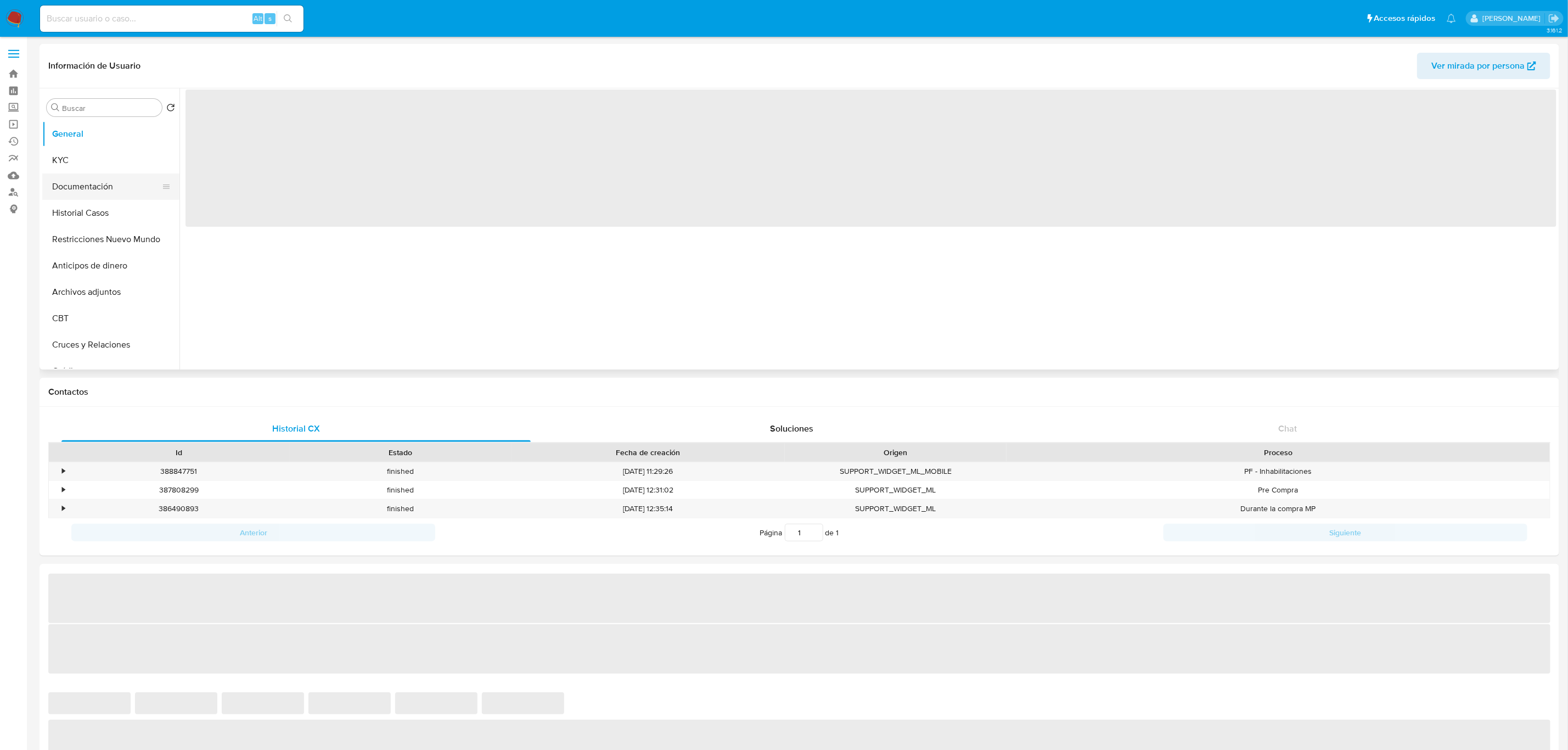
select select "10"
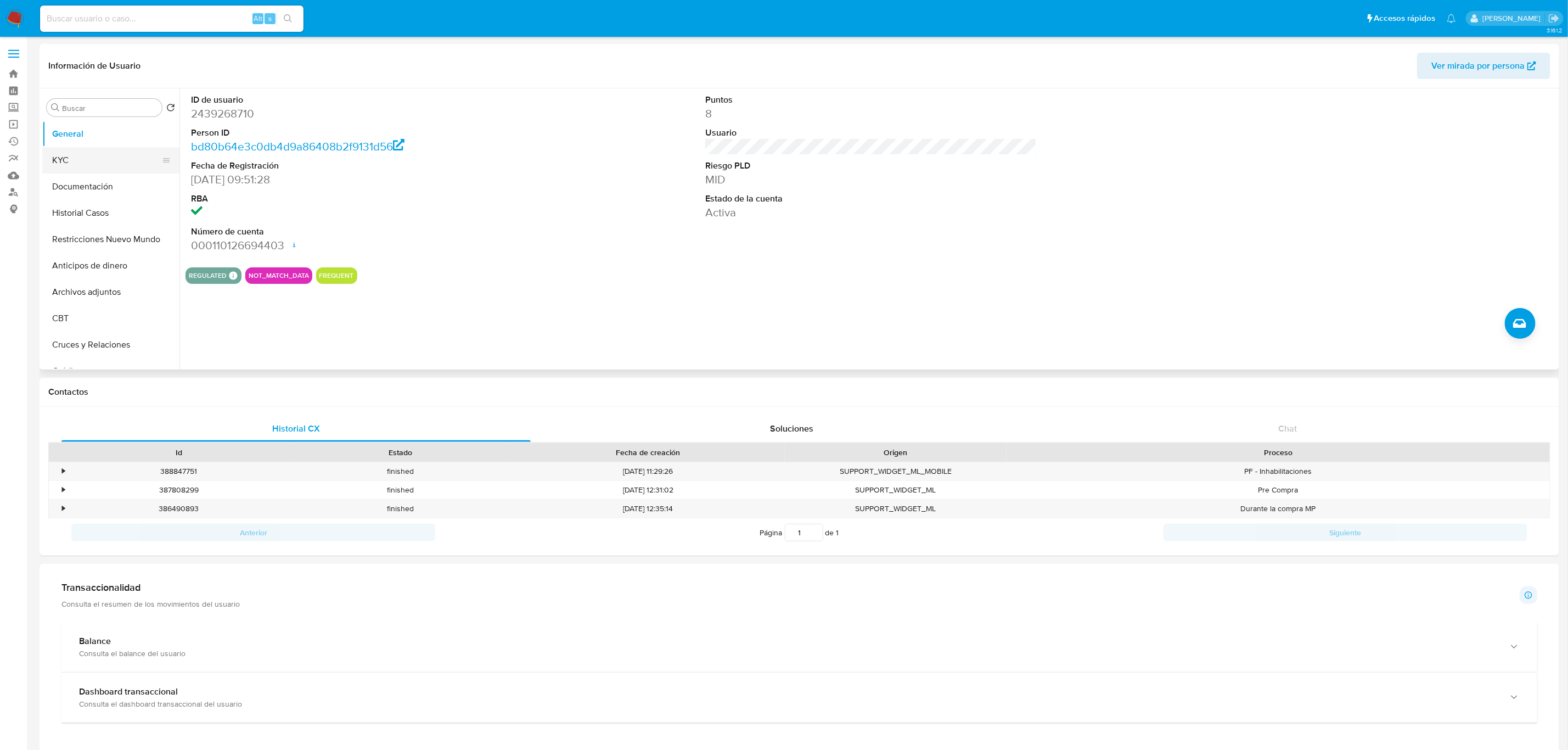
click at [78, 162] on button "KYC" at bounding box center [107, 160] width 128 height 26
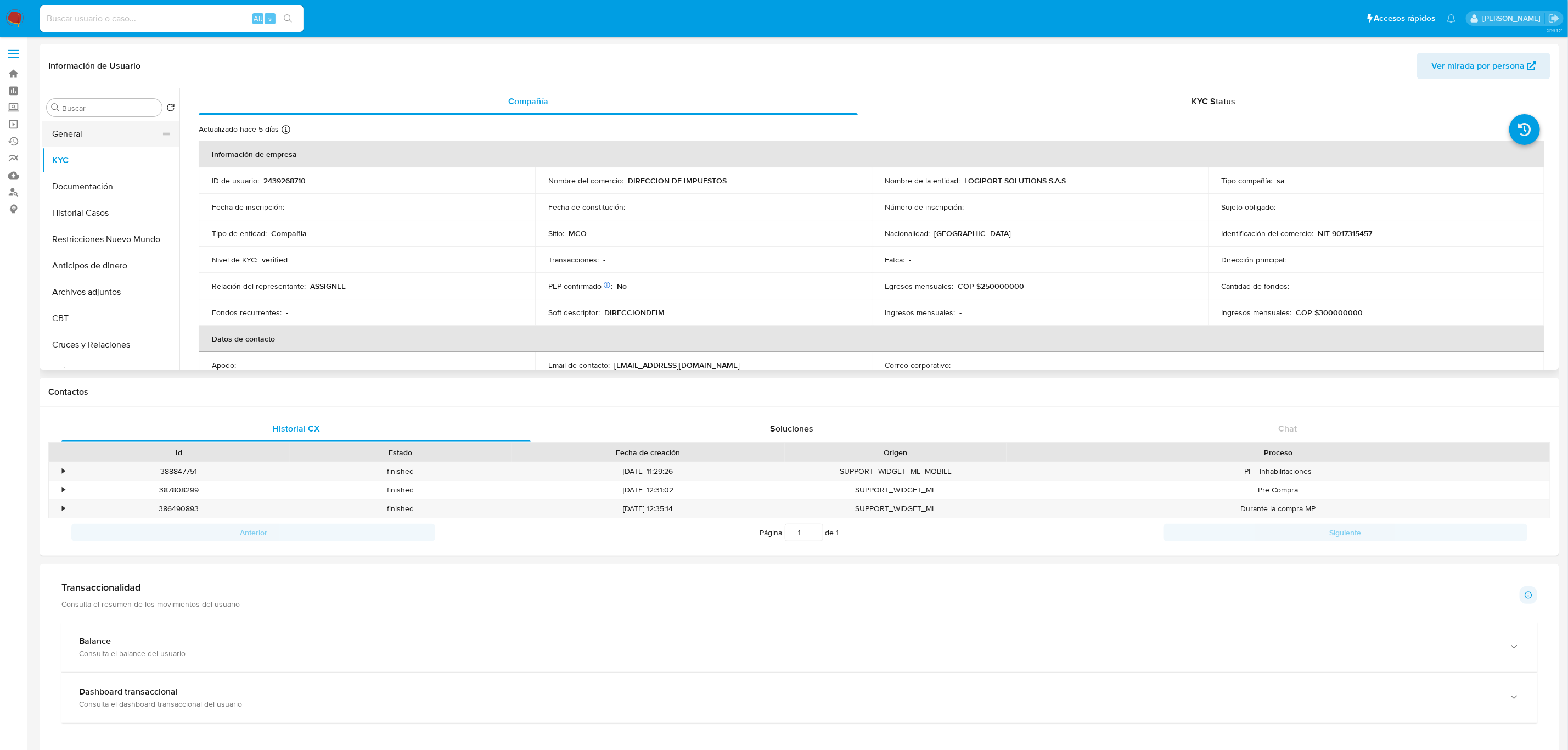
click at [88, 130] on button "General" at bounding box center [107, 134] width 128 height 26
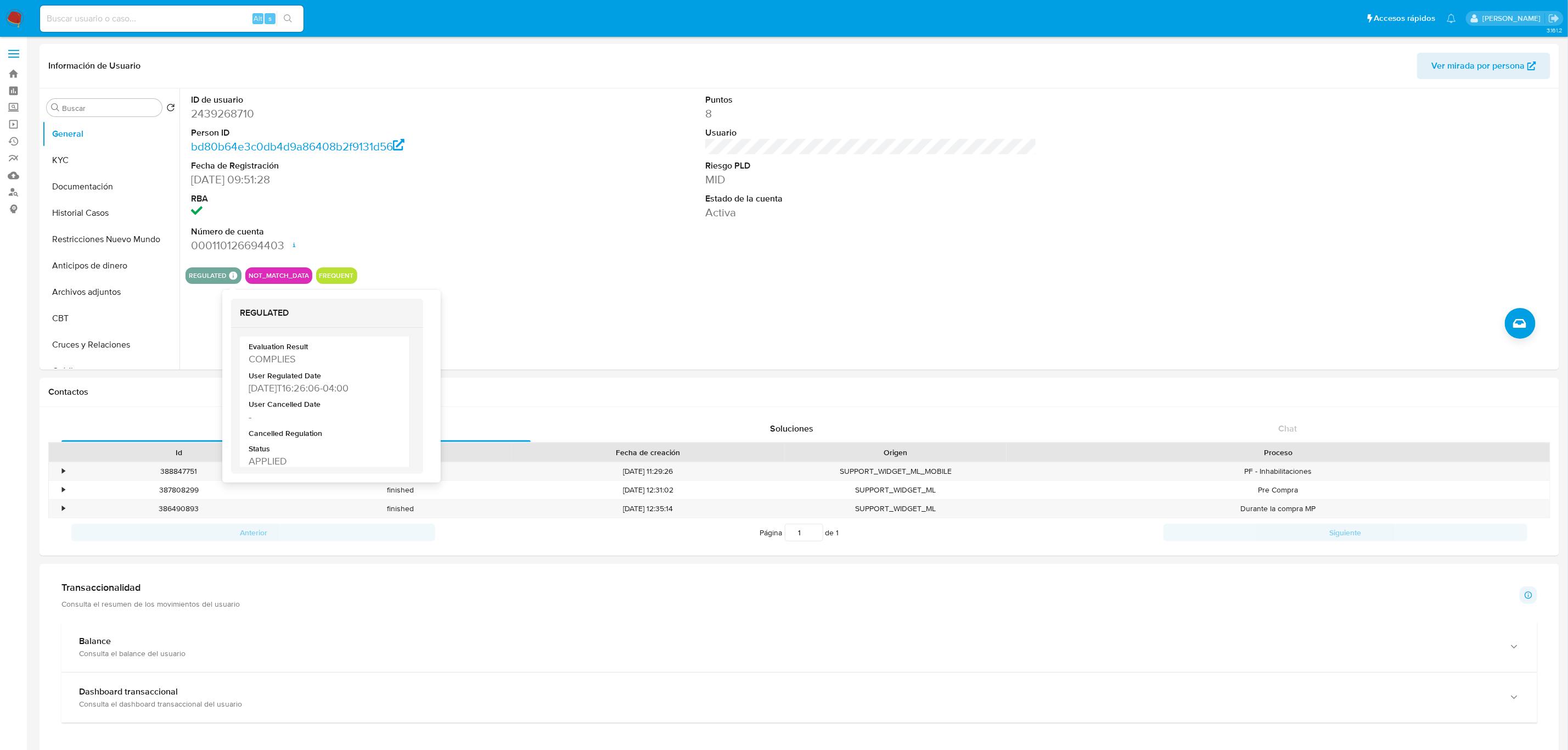
scroll to position [224, 0]
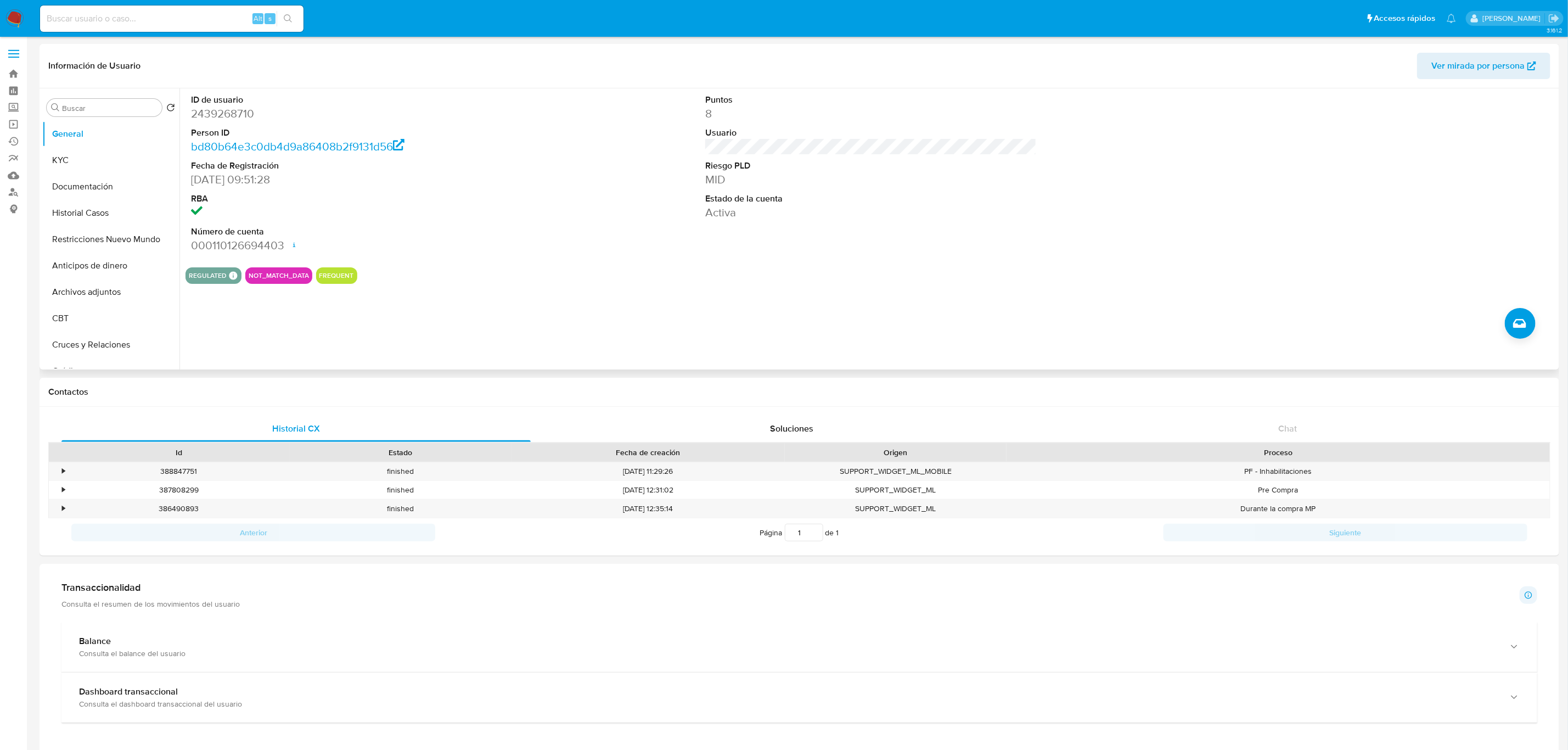
click at [527, 315] on div "ID de usuario 2439268710 Person ID bd80b64e3c0db4d9a86408b2f9131d56 Fecha de Re…" at bounding box center [868, 229] width 1377 height 281
click at [88, 185] on button "Documentación" at bounding box center [107, 186] width 128 height 26
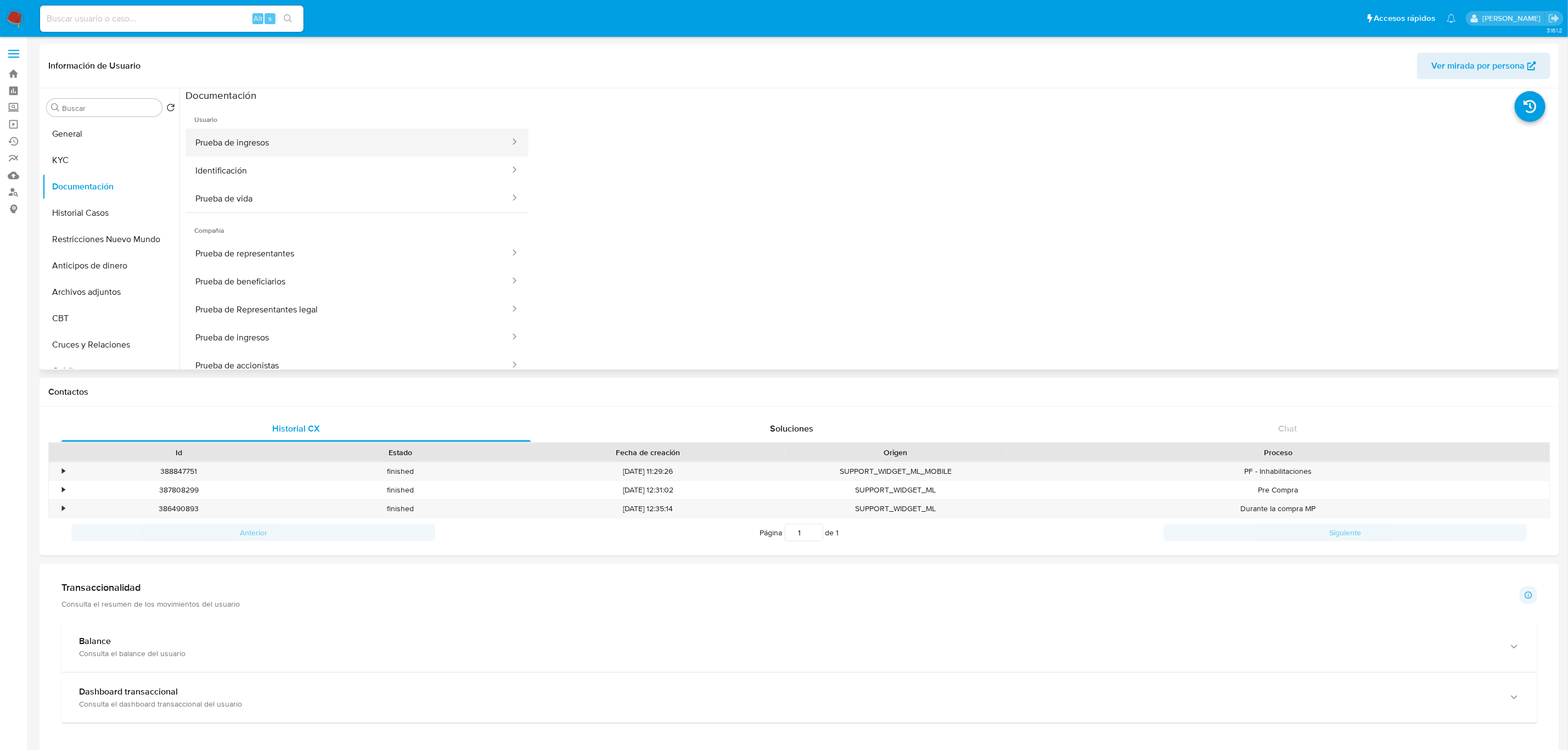
click at [333, 148] on button "Prueba de ingresos" at bounding box center [348, 142] width 326 height 28
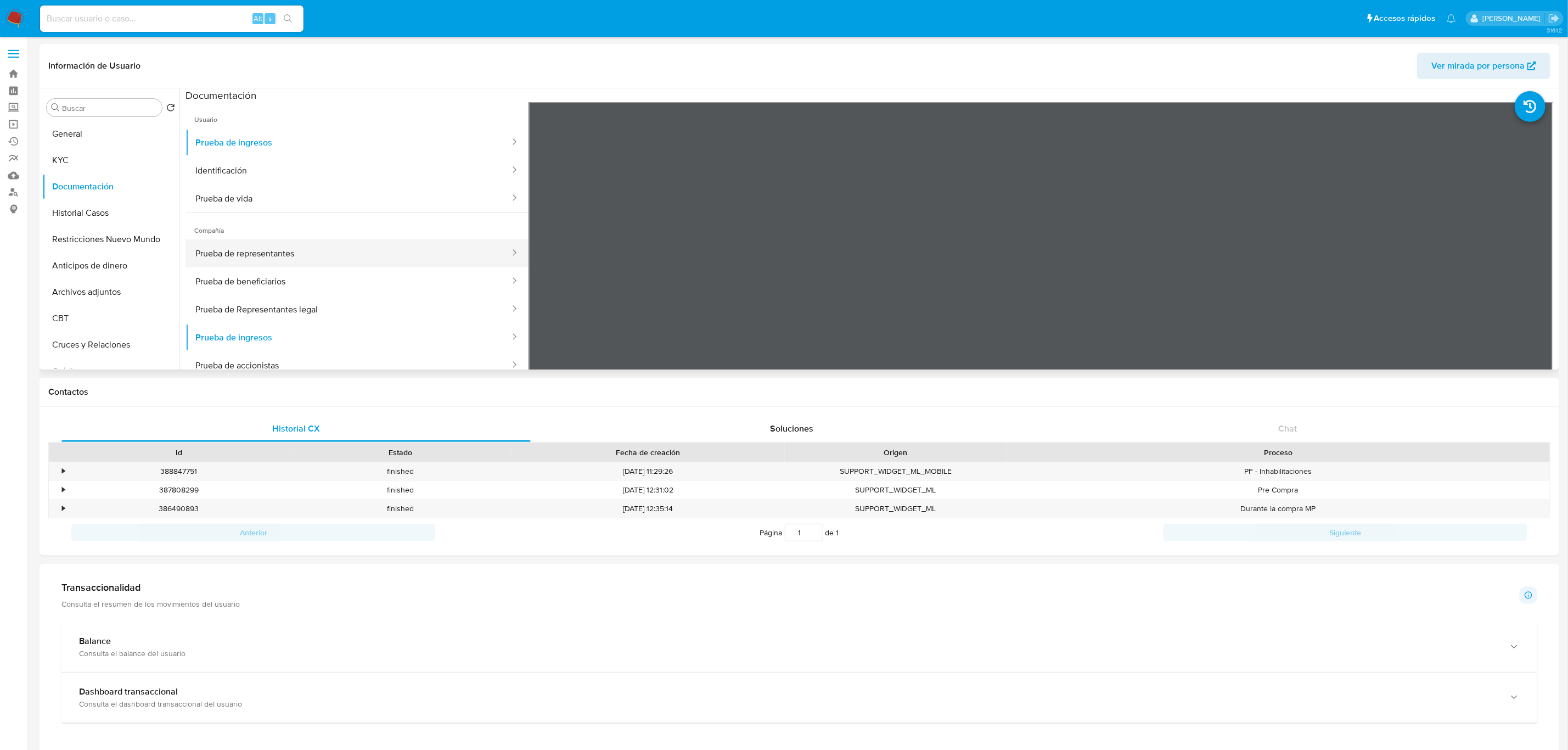
click at [340, 252] on button "Prueba de representantes" at bounding box center [348, 253] width 326 height 28
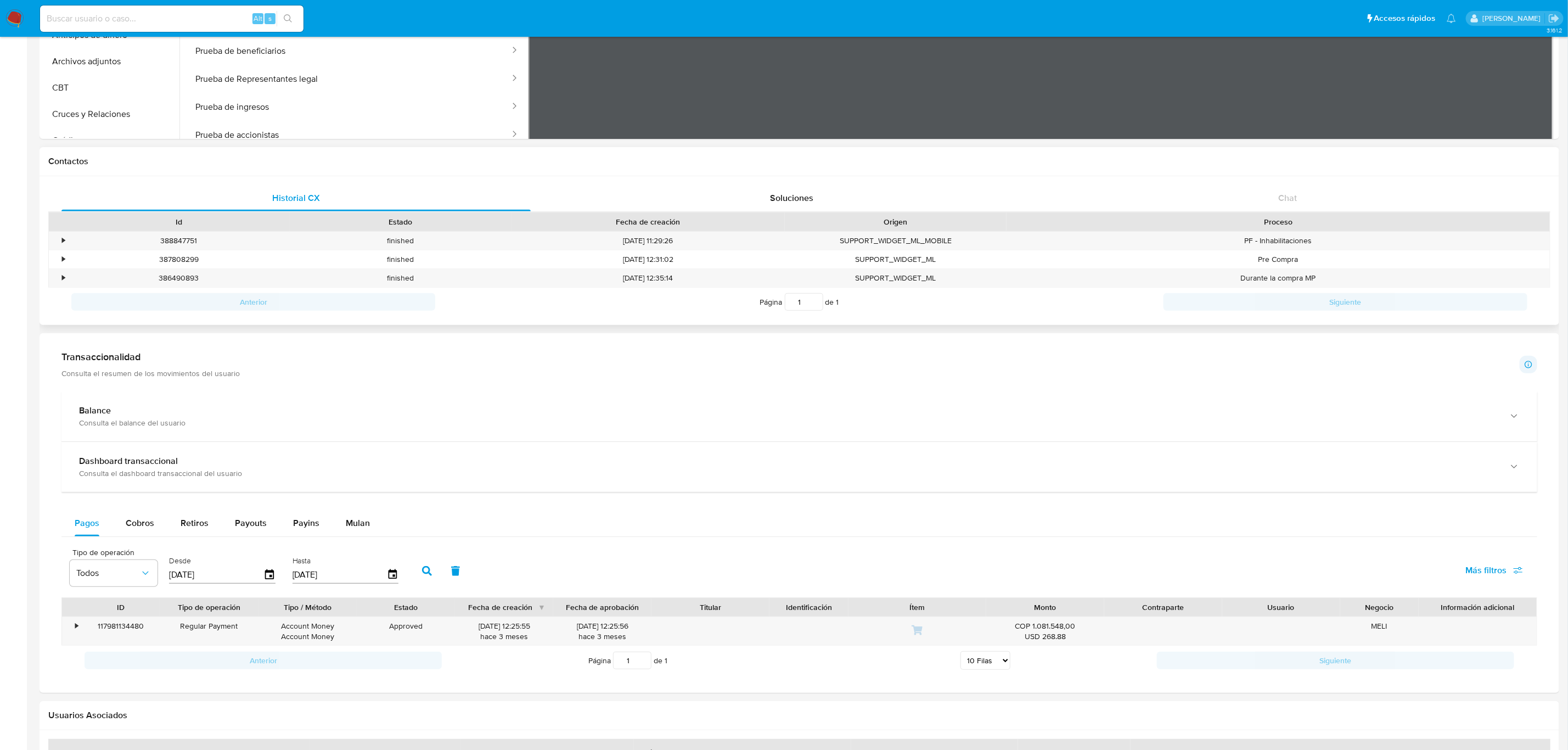
scroll to position [417, 0]
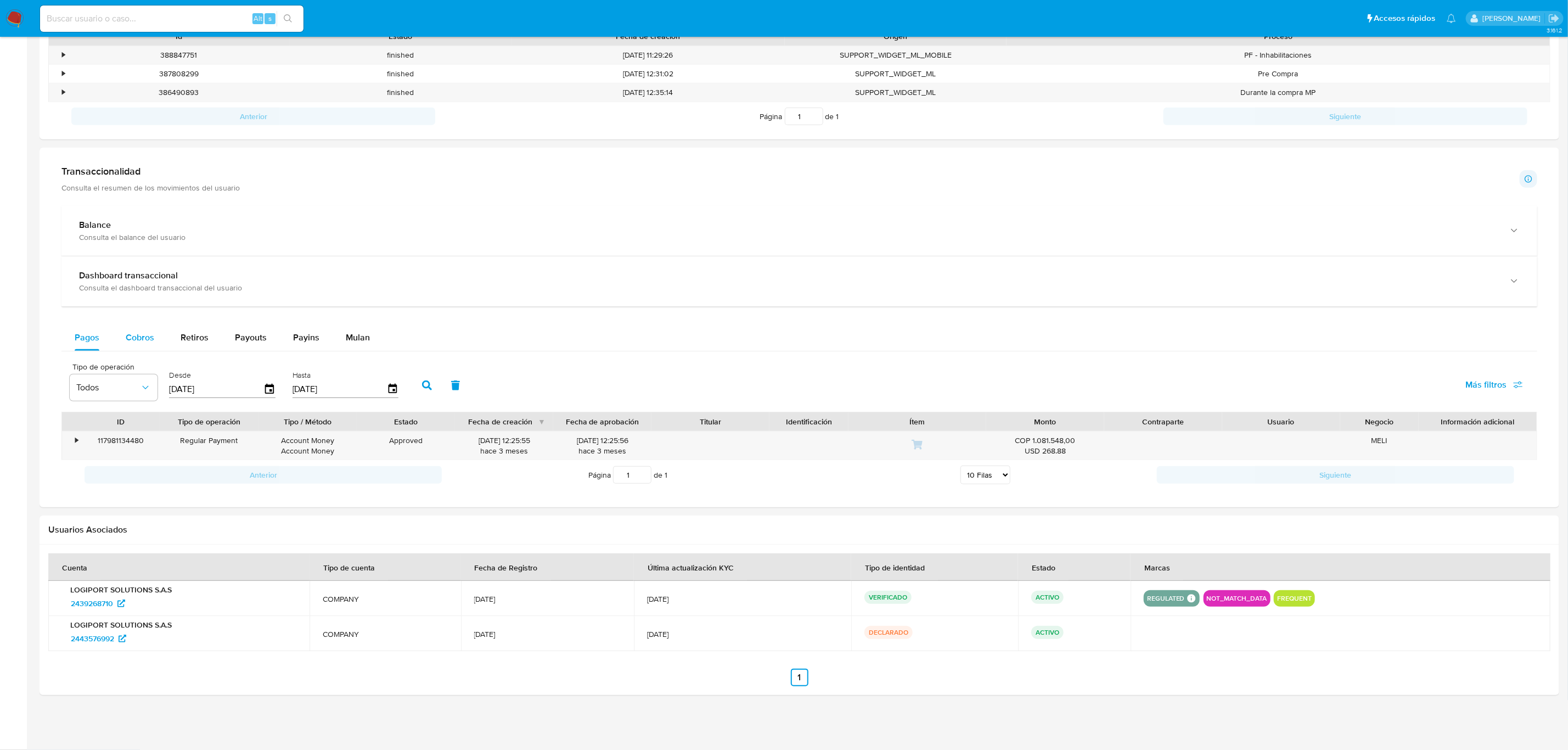
click at [136, 337] on span "Cobros" at bounding box center [140, 337] width 29 height 13
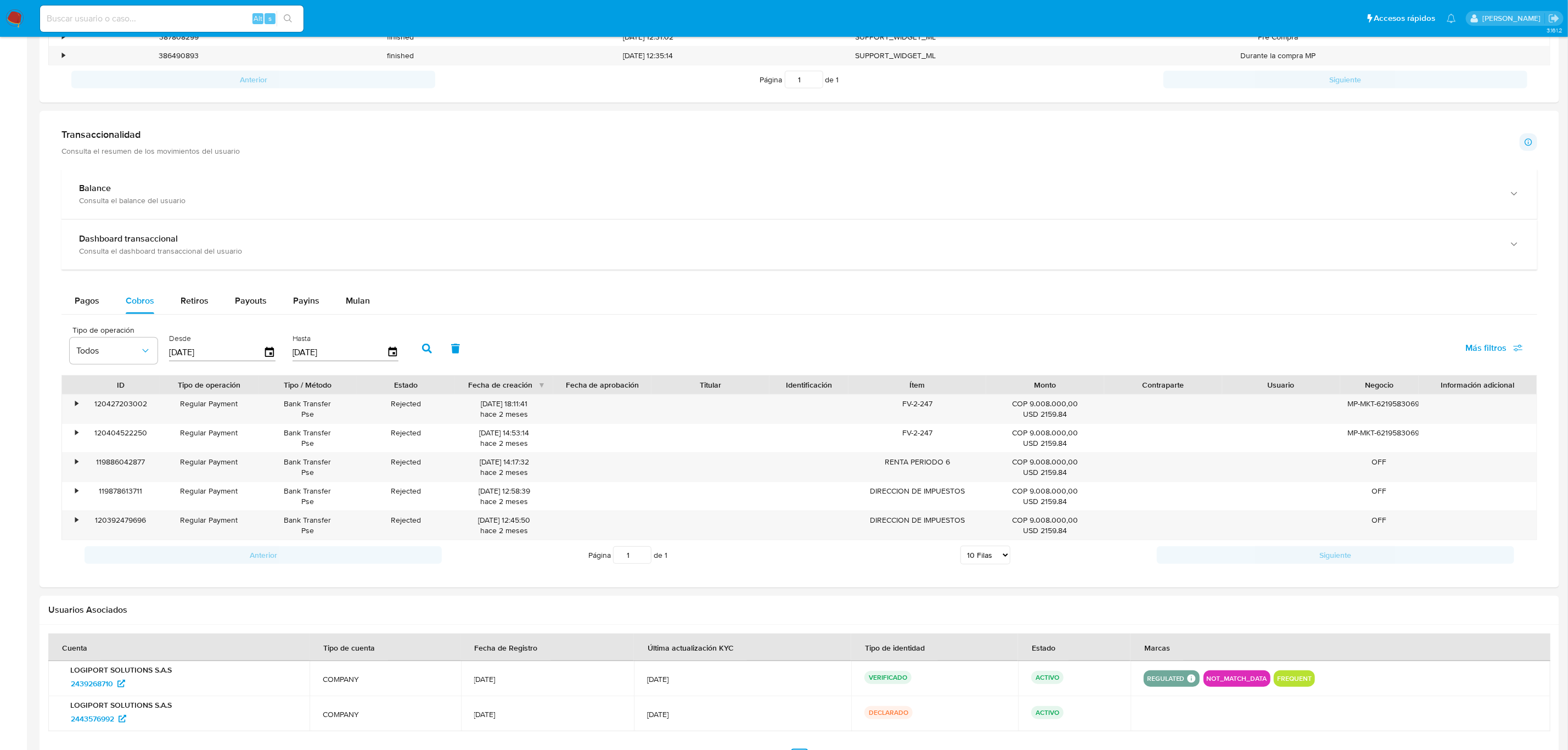
scroll to position [453, 0]
click at [976, 557] on select "5 Filas 10 Filas 20 Filas 25 Filas 50 Filas 100 Filas" at bounding box center [985, 555] width 50 height 19
select select "50"
click at [960, 548] on select "5 Filas 10 Filas 20 Filas 25 Filas 50 Filas 100 Filas" at bounding box center [985, 555] width 50 height 19
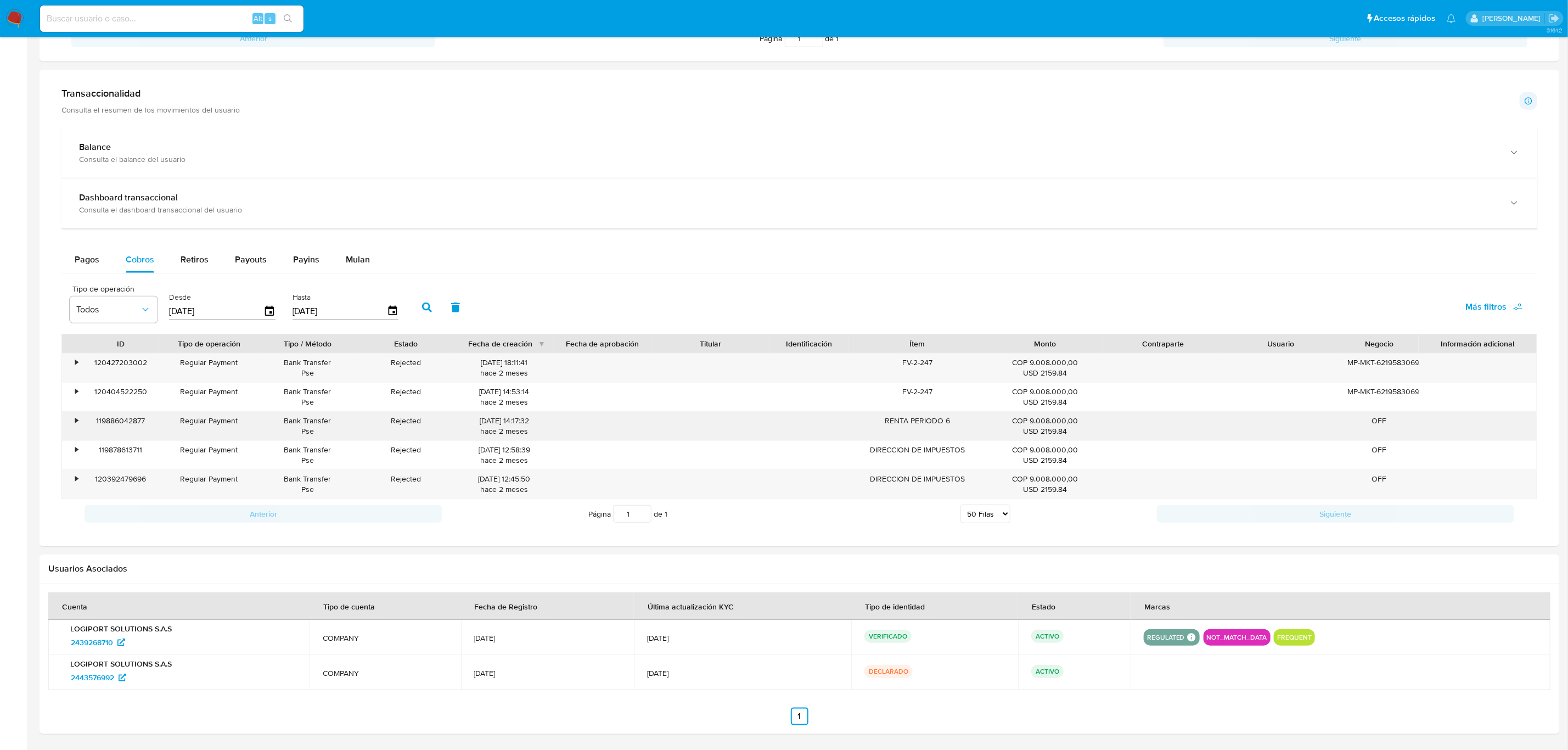
scroll to position [495, 0]
click at [193, 258] on span "Retiros" at bounding box center [194, 259] width 28 height 13
select select "10"
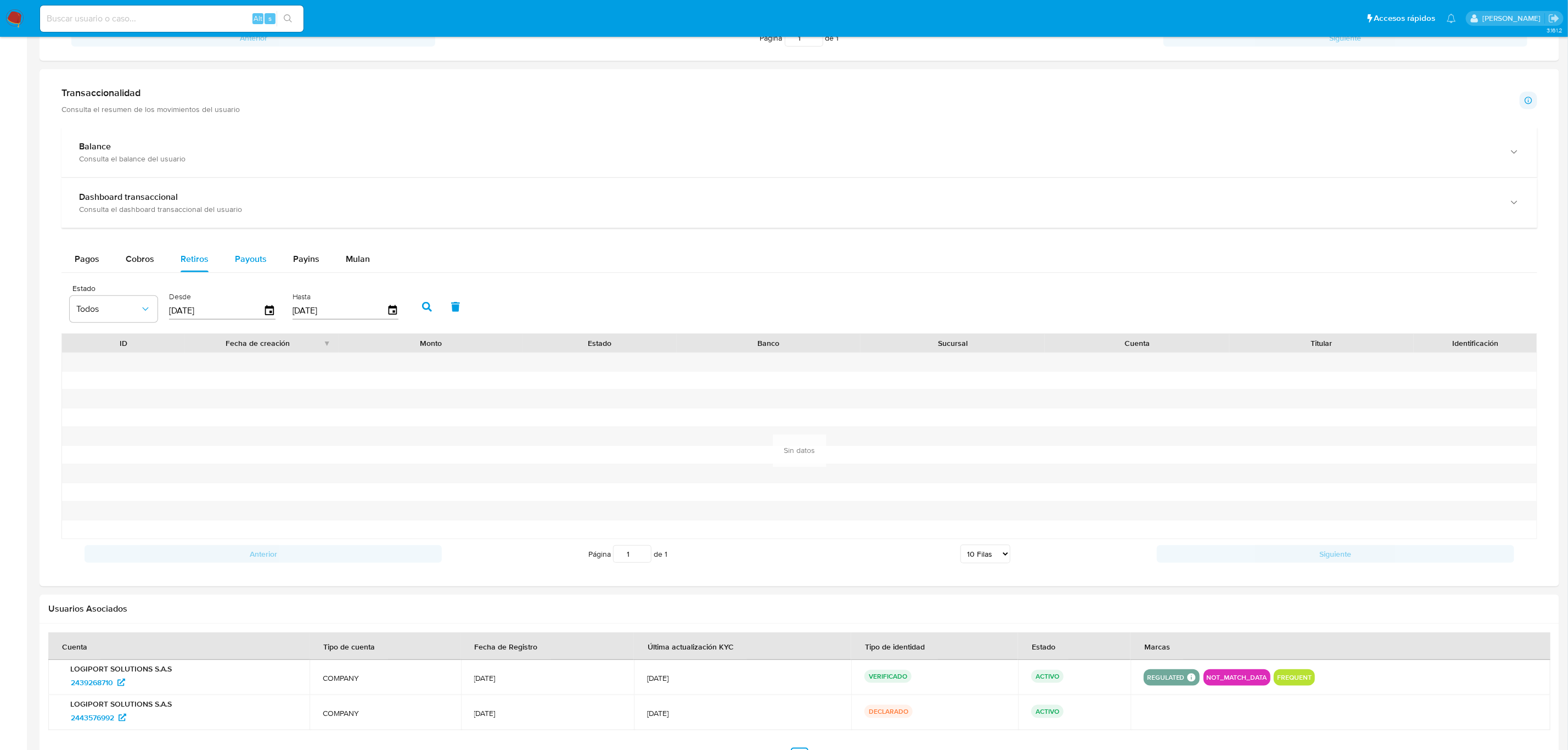
click at [235, 260] on span "Payouts" at bounding box center [250, 259] width 32 height 13
select select "10"
click at [308, 264] on span "Payins" at bounding box center [306, 259] width 26 height 13
select select "10"
click at [363, 261] on span "Mulan" at bounding box center [357, 259] width 24 height 13
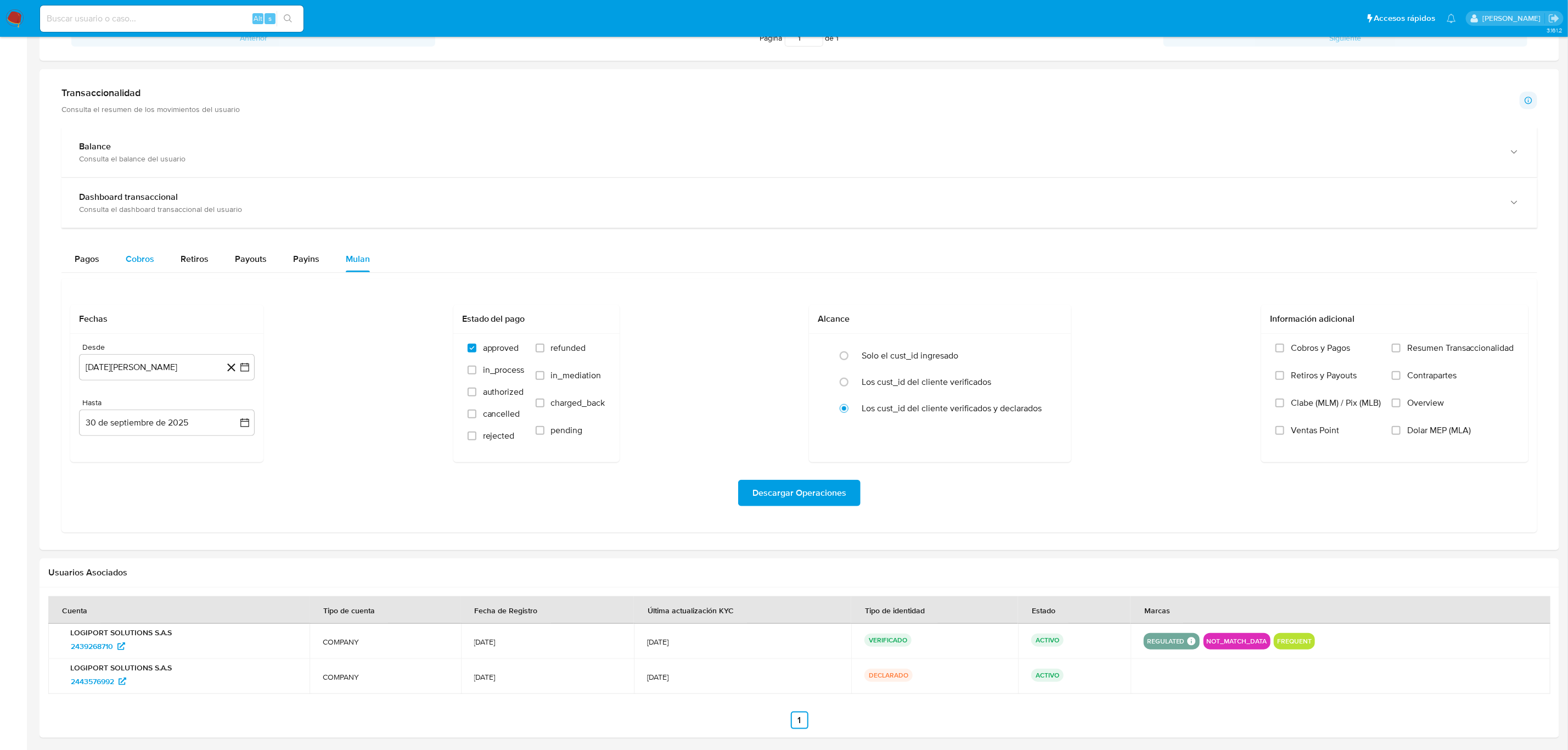
click at [160, 262] on button "Cobros" at bounding box center [139, 259] width 55 height 26
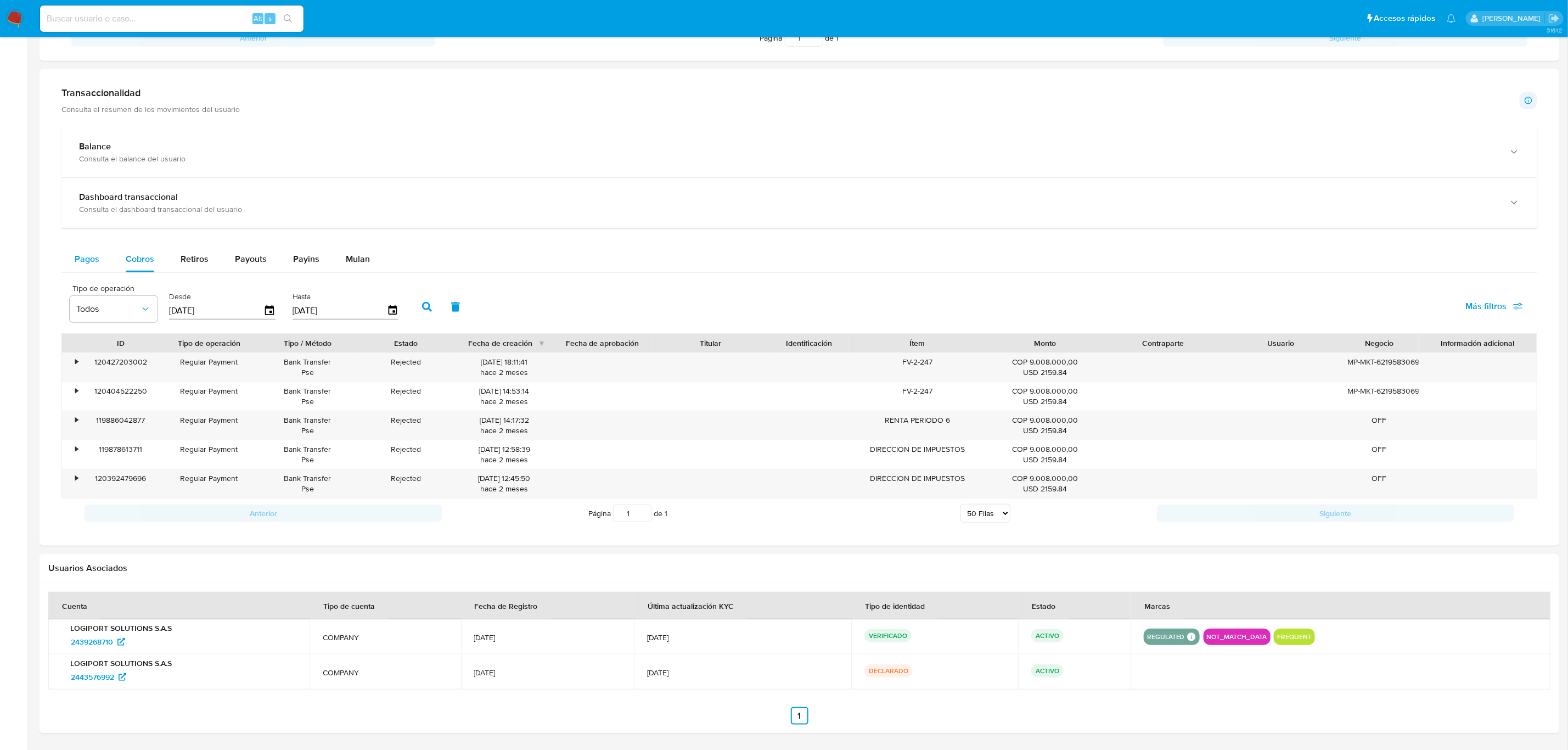
click at [84, 255] on span "Pagos" at bounding box center [87, 259] width 24 height 13
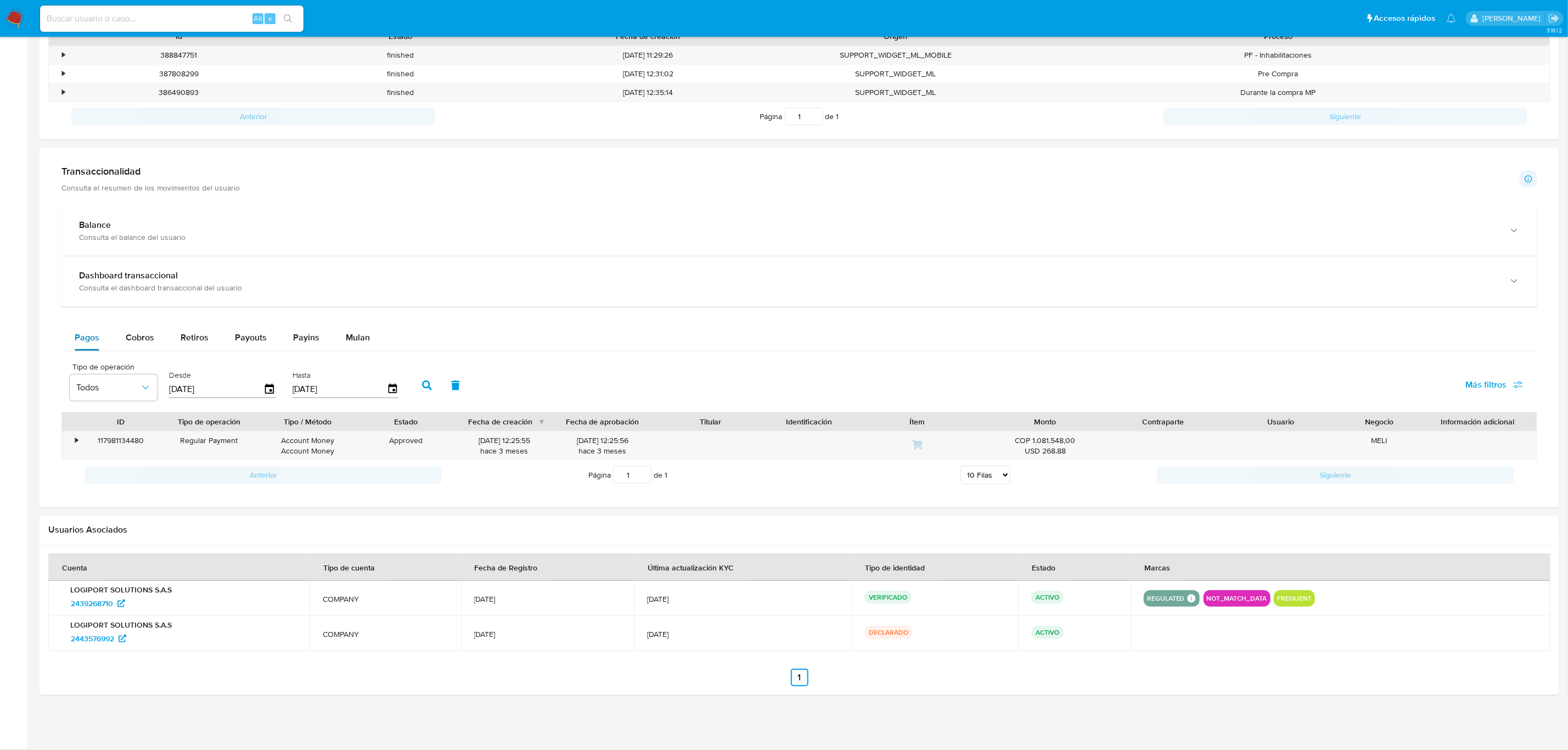
scroll to position [417, 0]
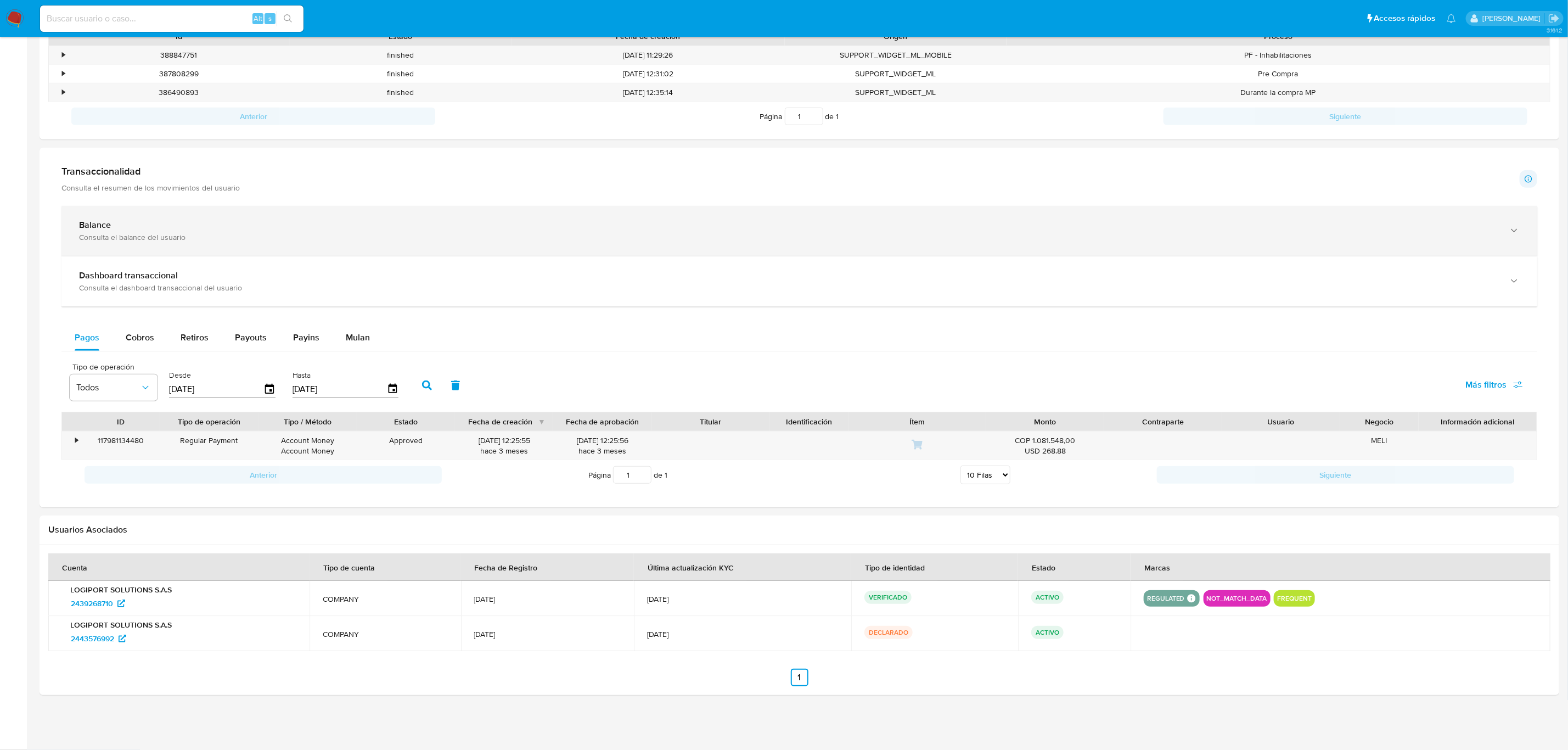
click at [152, 236] on div "Consulta el balance del usuario" at bounding box center [788, 237] width 1419 height 10
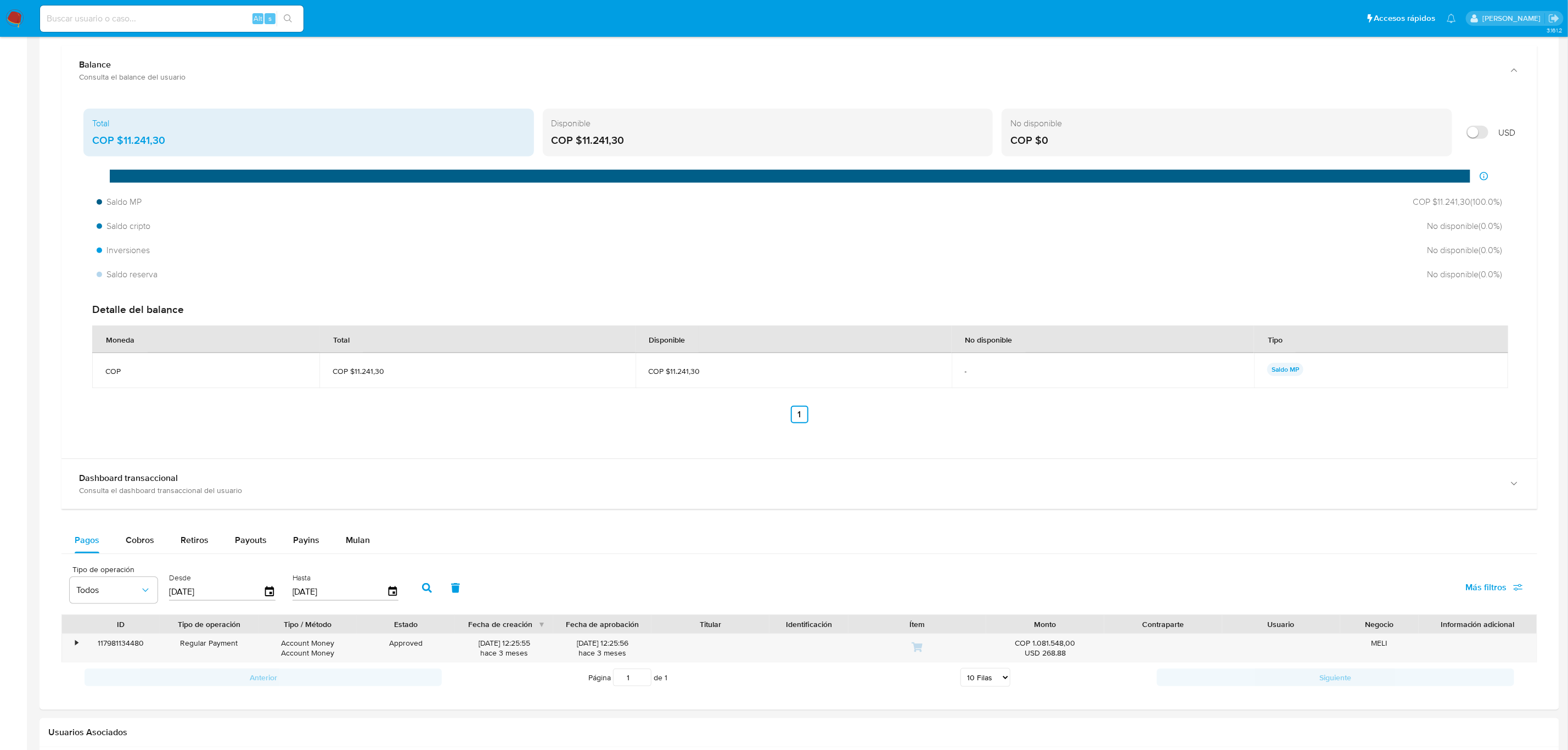
scroll to position [577, 0]
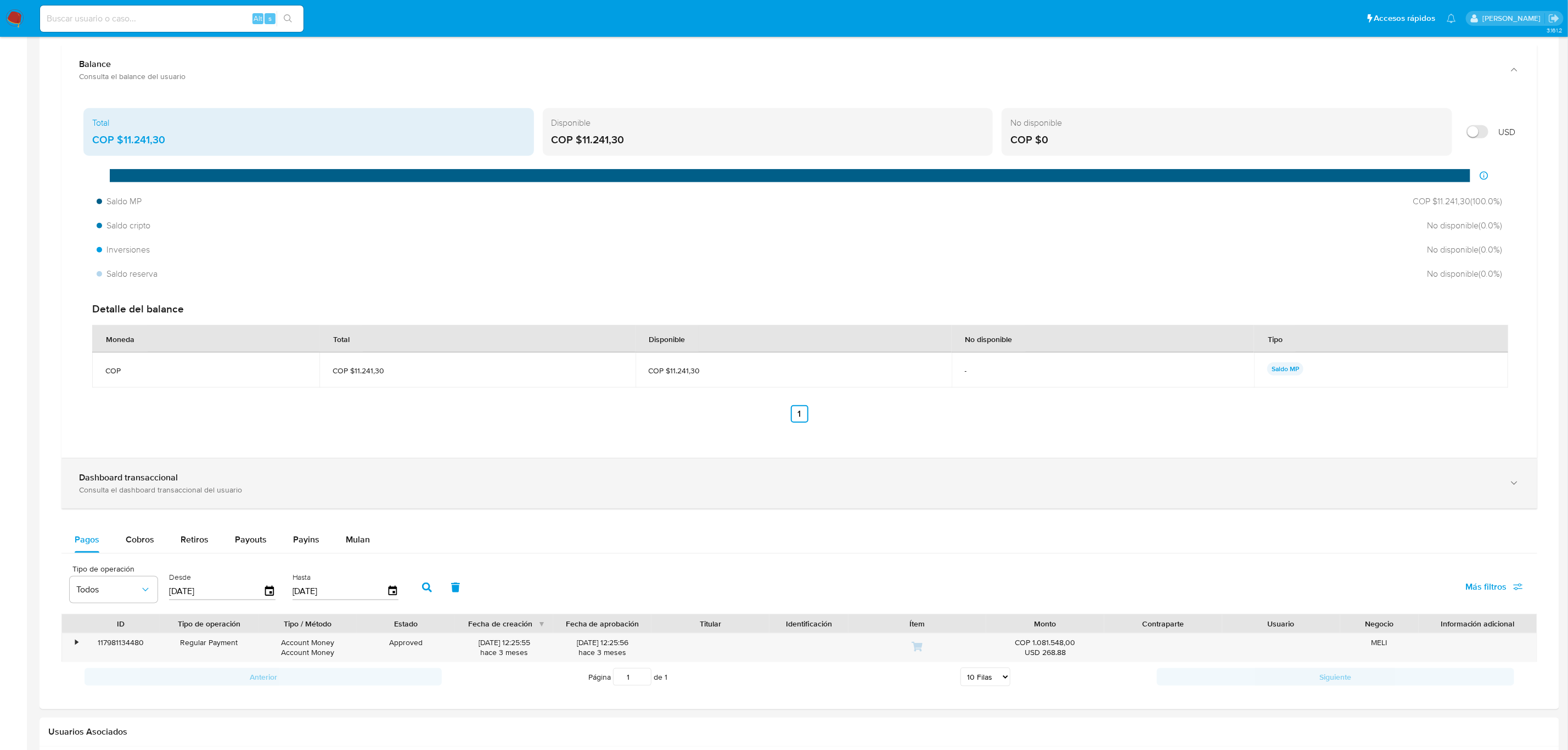
click at [183, 478] on div "Dashboard transaccional" at bounding box center [788, 478] width 1419 height 11
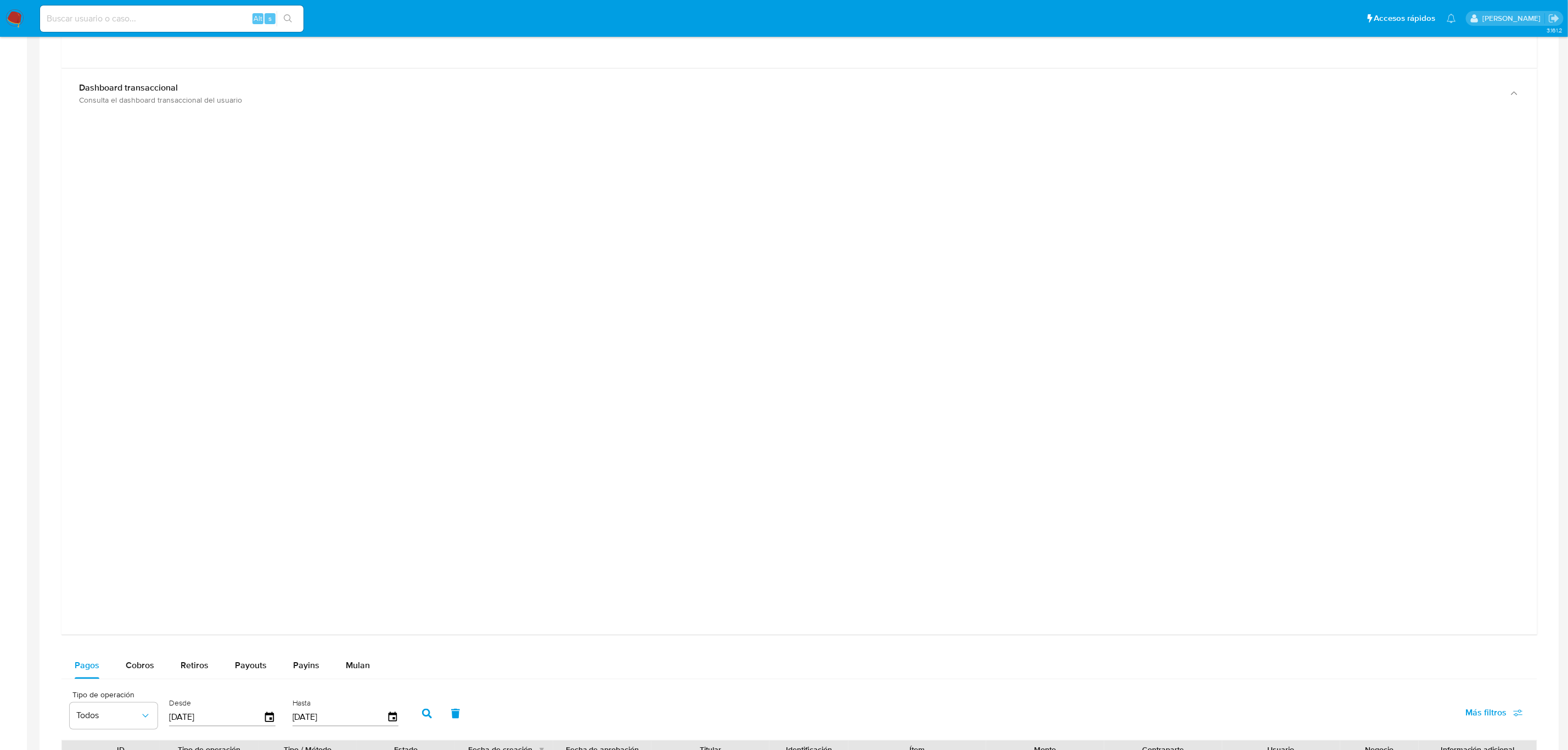
scroll to position [968, 0]
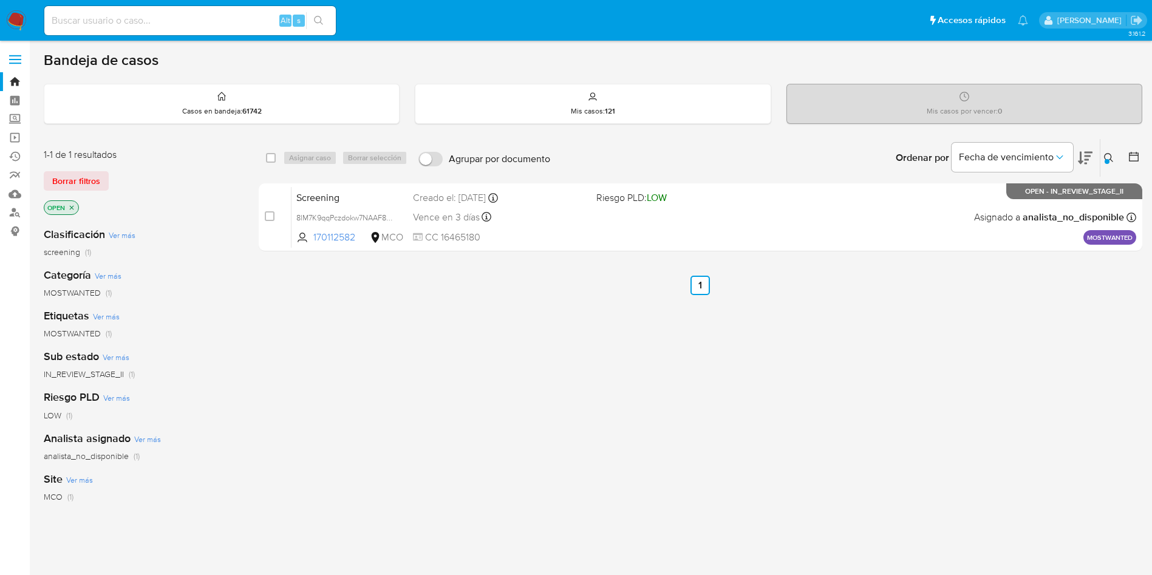
click at [1113, 166] on div "Ingrese ID de usuario o caso 8lM7K9qqPczdokw7NAAF8Yyo Buscar Borrar filtros" at bounding box center [1109, 158] width 21 height 38
click at [1113, 163] on button at bounding box center [1110, 158] width 20 height 15
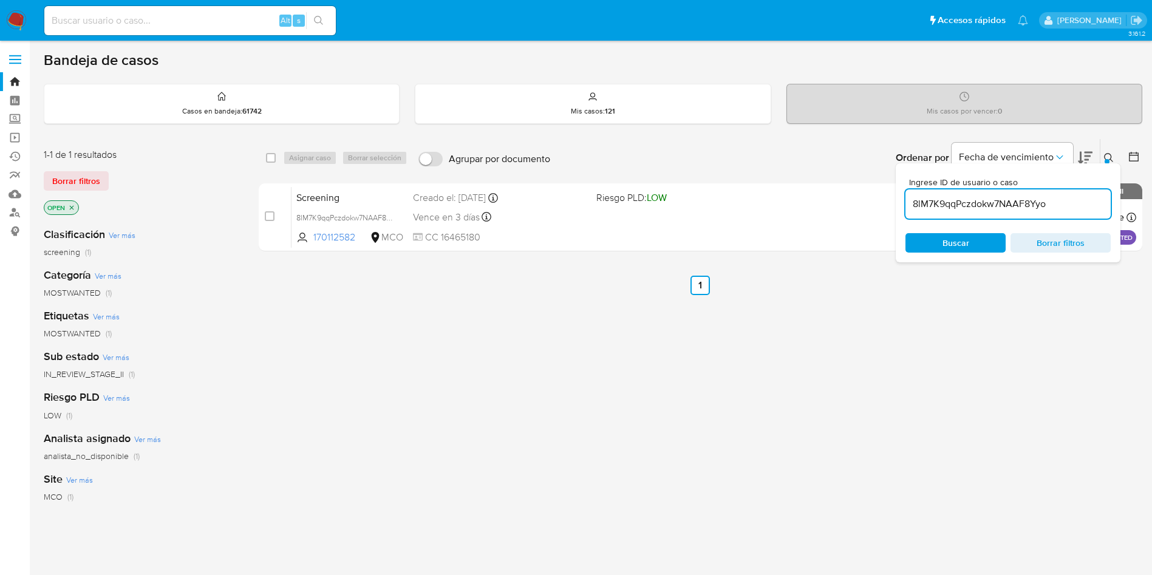
click at [1014, 200] on input "8lM7K9qqPczdokw7NAAF8Yyo" at bounding box center [1007, 204] width 205 height 16
click at [1009, 329] on div "select-all-cases-checkbox Asignar caso Borrar selección Agrupar por documento O…" at bounding box center [700, 413] width 883 height 550
click at [1105, 157] on icon at bounding box center [1109, 158] width 10 height 10
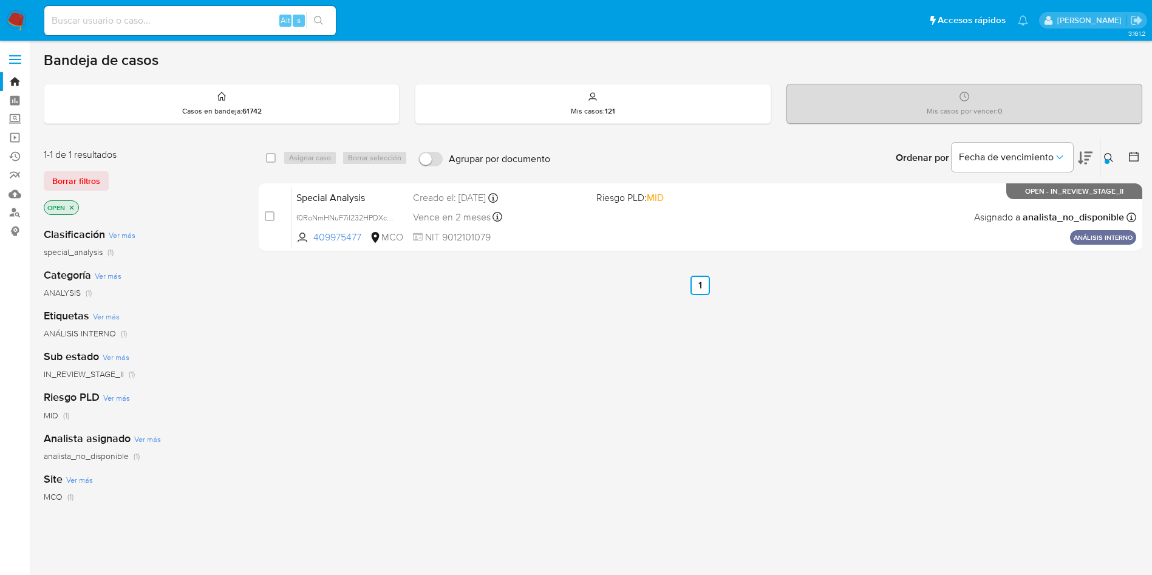
click at [1107, 158] on icon at bounding box center [1109, 158] width 10 height 10
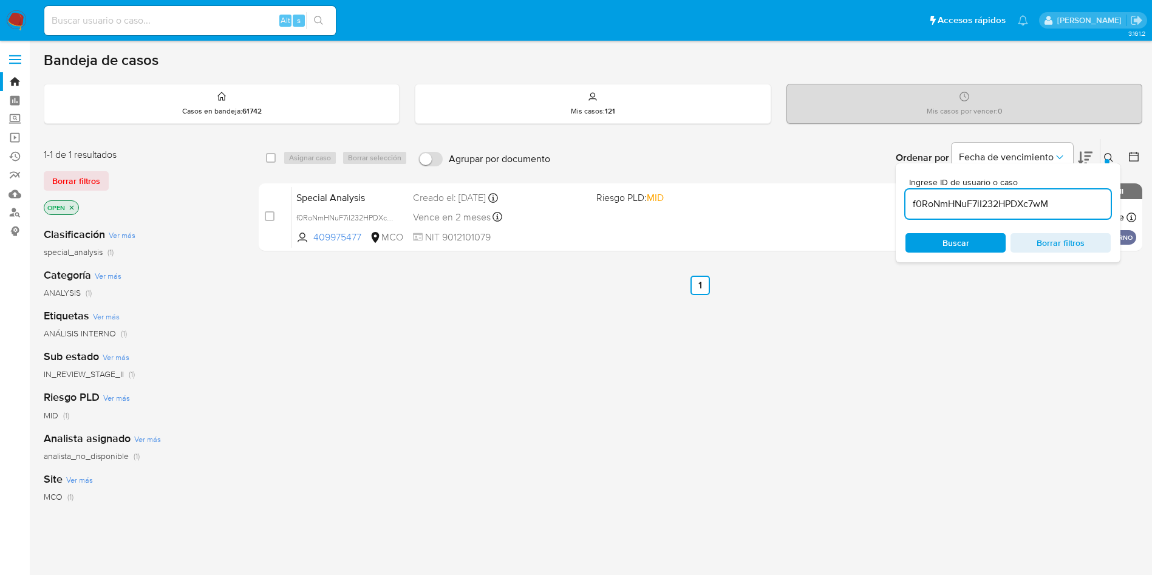
click at [976, 195] on div "f0RoNmHNuF7iI232HPDXc7wM" at bounding box center [1007, 203] width 205 height 29
click at [973, 199] on input "f0RoNmHNuF7iI232HPDXc7wM" at bounding box center [1007, 204] width 205 height 16
paste input "JwxwWZdtAb1DlGYTpvhojl5H"
type input "JwxwWZdtAb1DlGYTpvhojl5H"
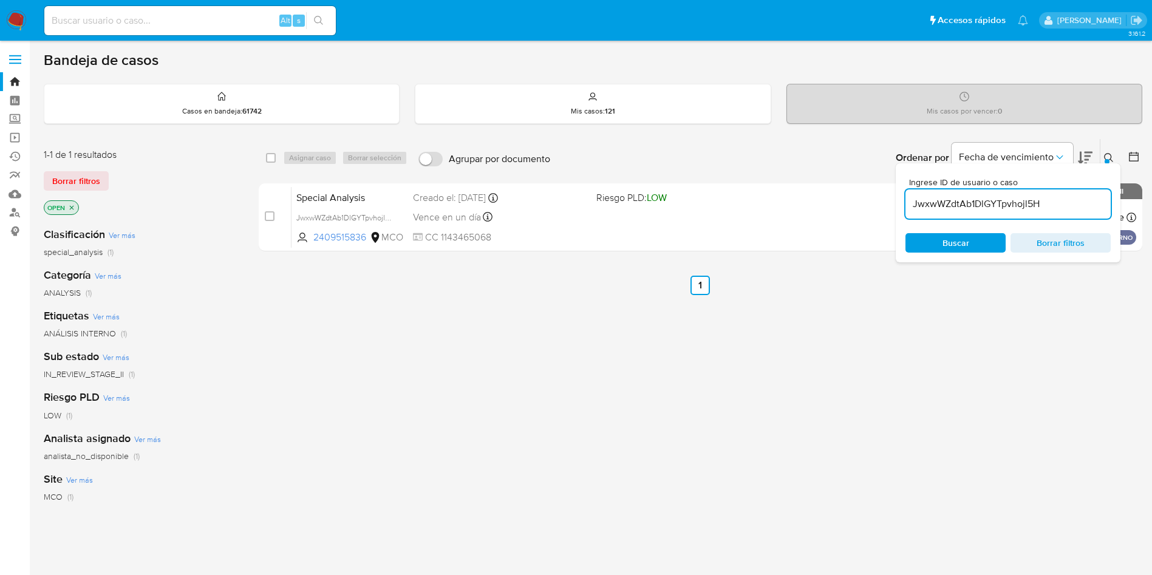
click at [1110, 153] on icon at bounding box center [1109, 158] width 10 height 10
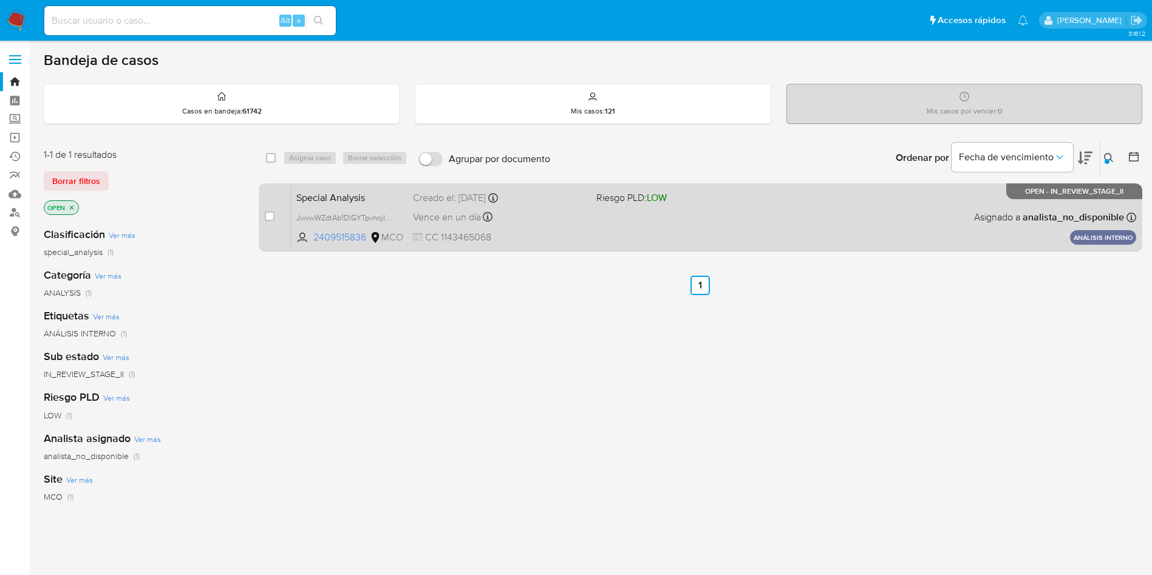
click at [557, 226] on div "Special Analysis JwxwWZdtAb1DlGYTpvhojl5H 2409515836 MCO Riesgo PLD: LOW Creado…" at bounding box center [713, 216] width 844 height 61
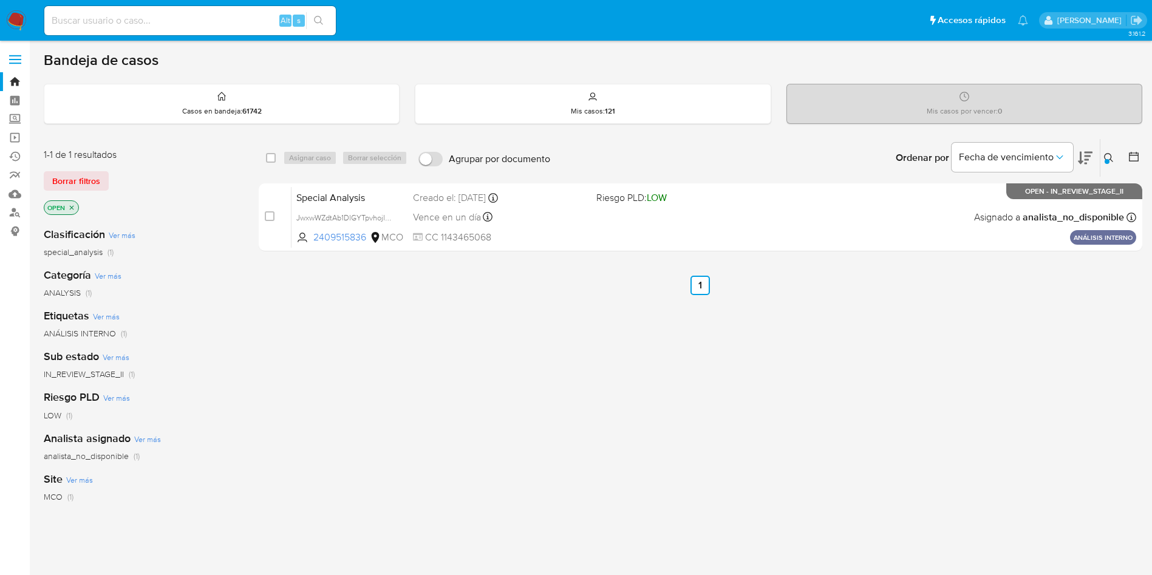
click at [135, 22] on input at bounding box center [189, 21] width 291 height 16
paste input "nvF7Q42KUUeCKrBdGAfwALwS"
type input "nvF7Q42KUUeCKrBdGAfwALwS"
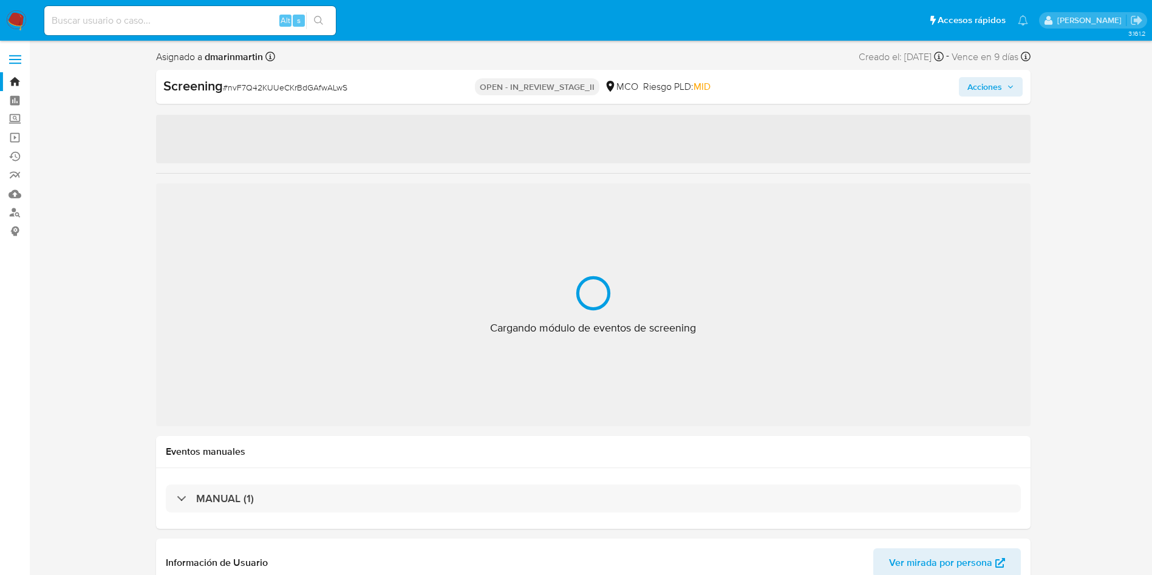
select select "10"
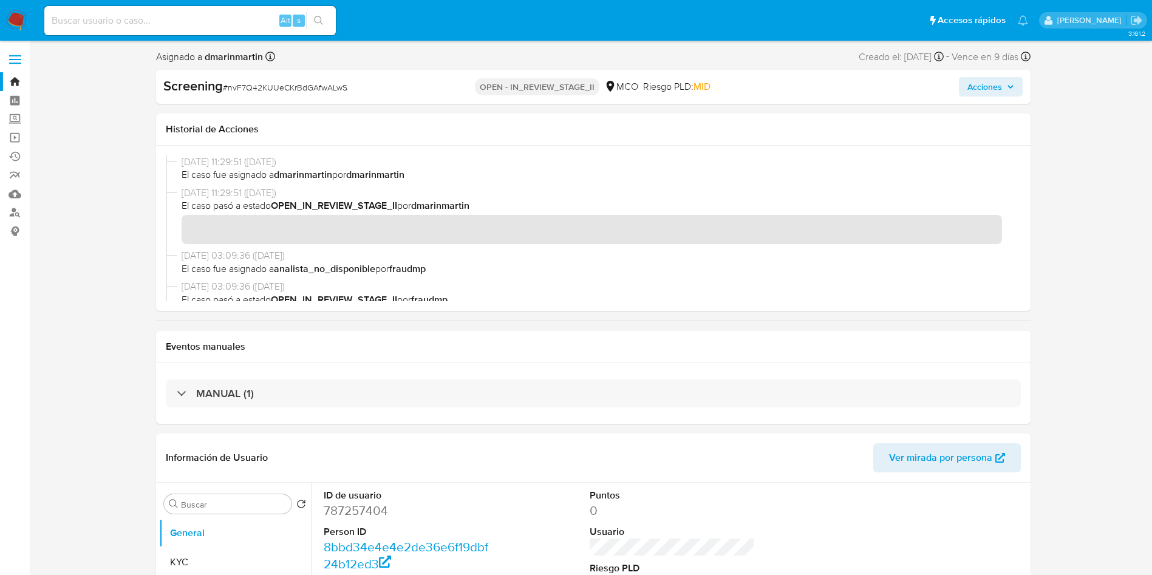
click at [645, 135] on div "Historial de Acciones" at bounding box center [593, 130] width 874 height 32
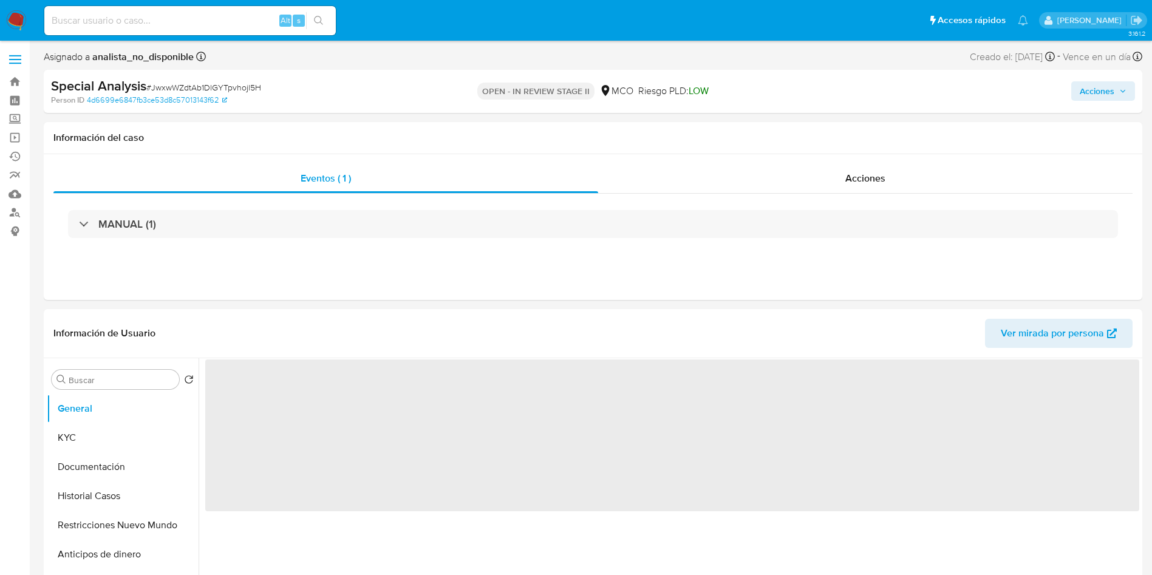
select select "10"
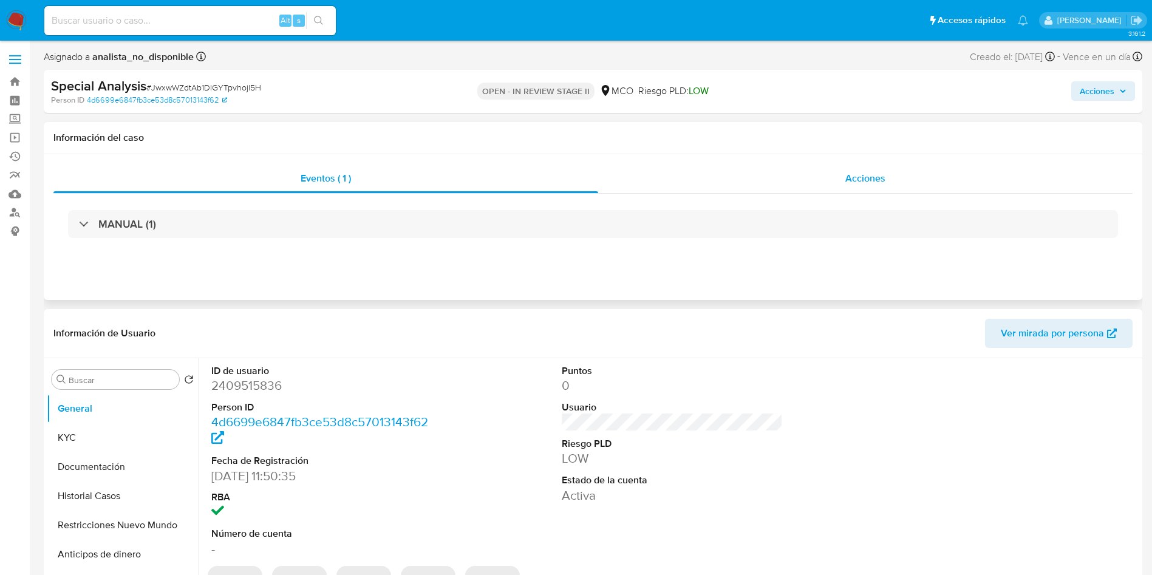
click at [792, 177] on div "Acciones" at bounding box center [865, 178] width 534 height 29
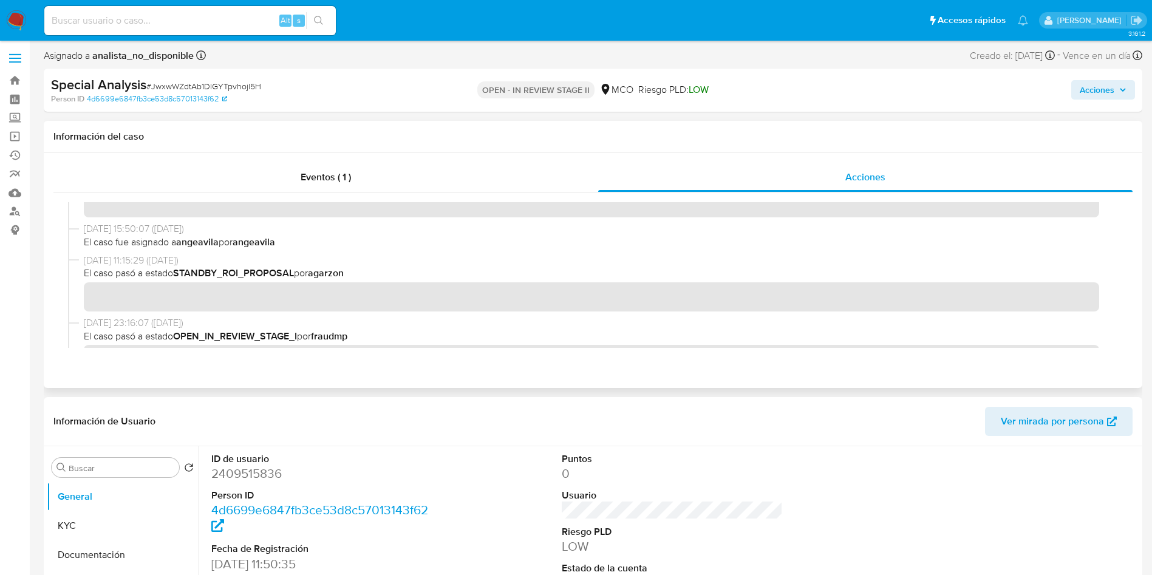
scroll to position [325, 0]
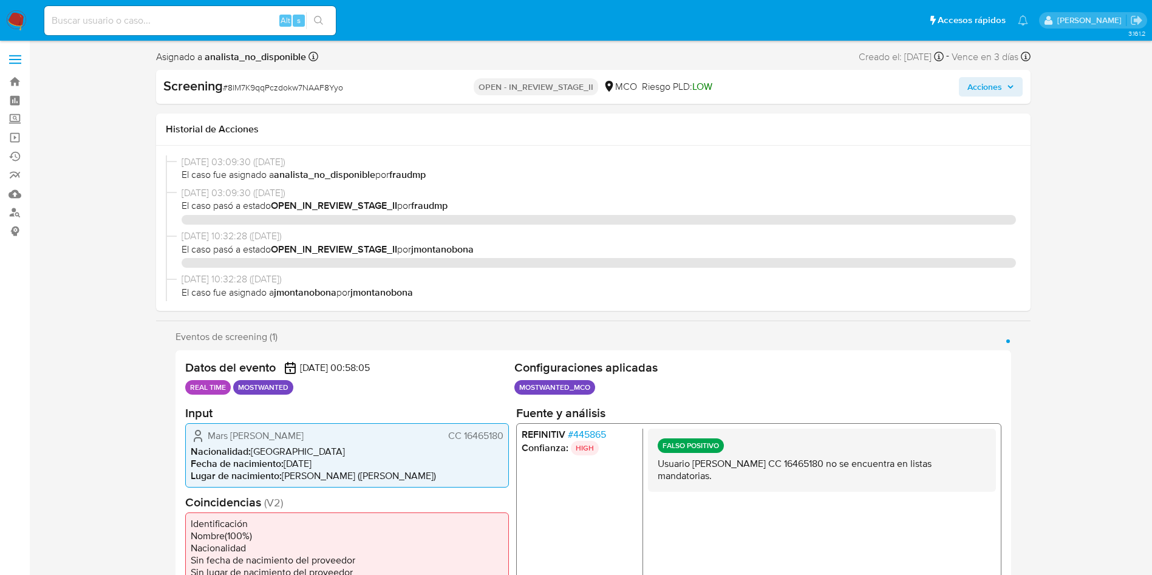
select select "10"
